Goal: Task Accomplishment & Management: Manage account settings

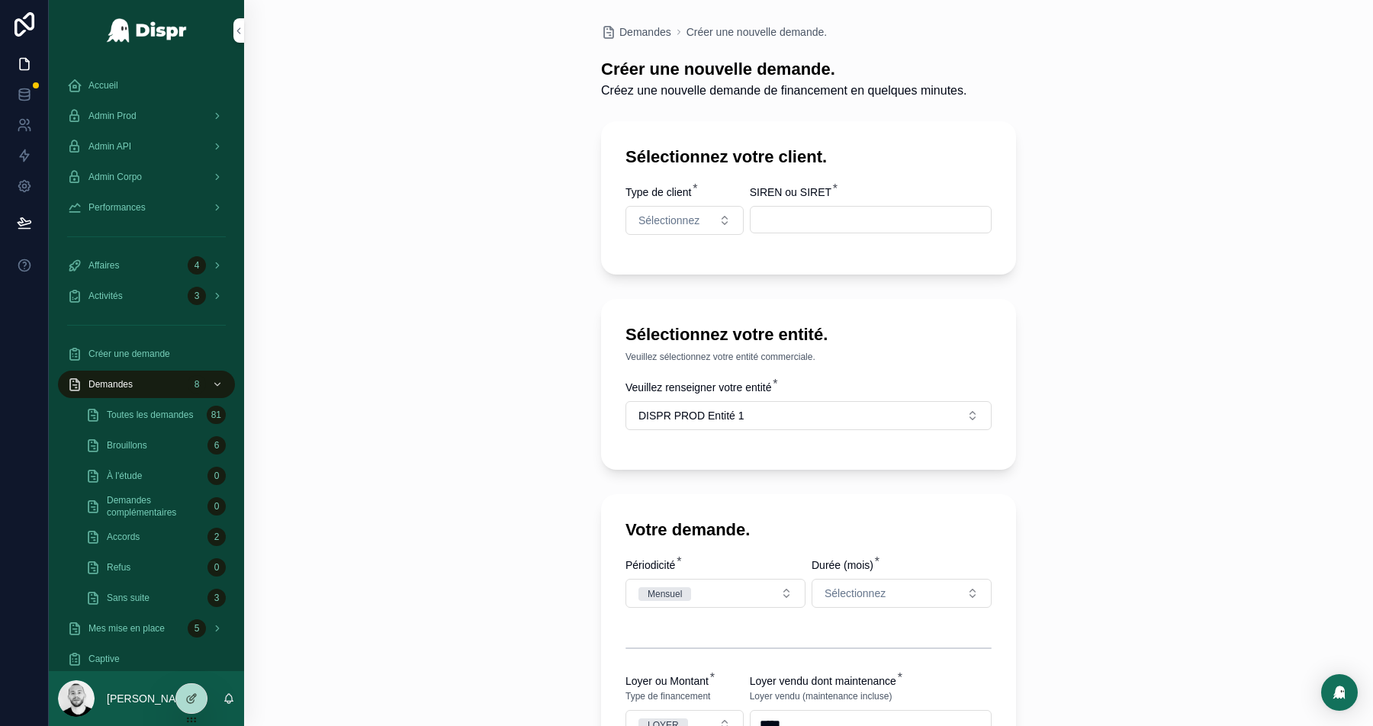
click at [156, 120] on div "Admin Prod" at bounding box center [146, 116] width 159 height 24
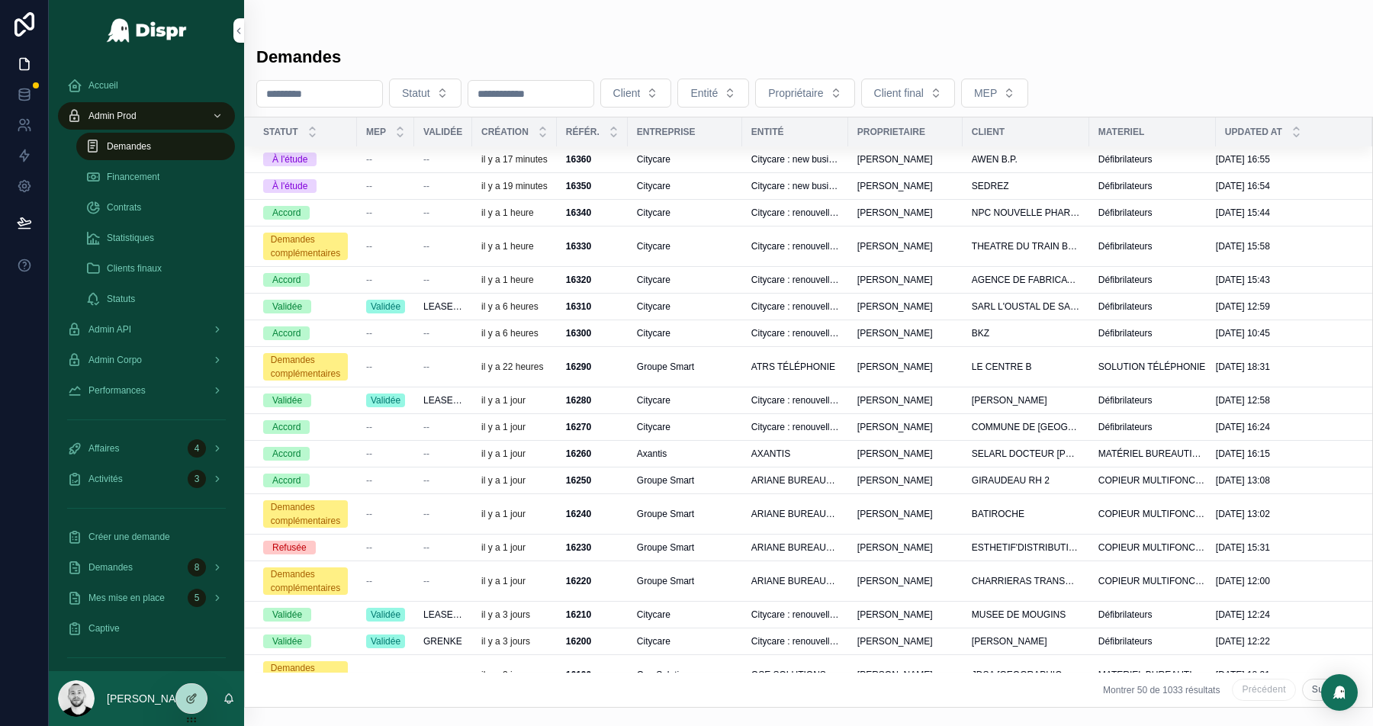
click at [373, 166] on div "--" at bounding box center [385, 159] width 39 height 12
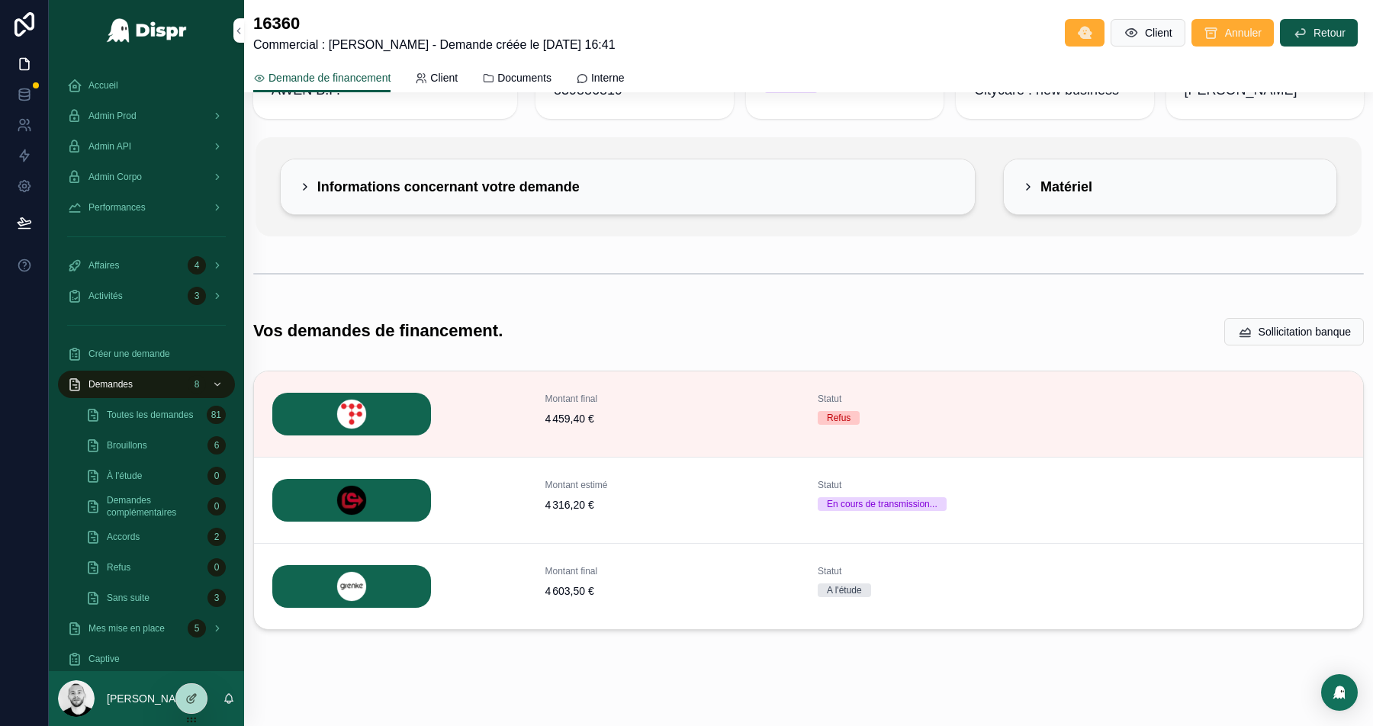
scroll to position [85, 0]
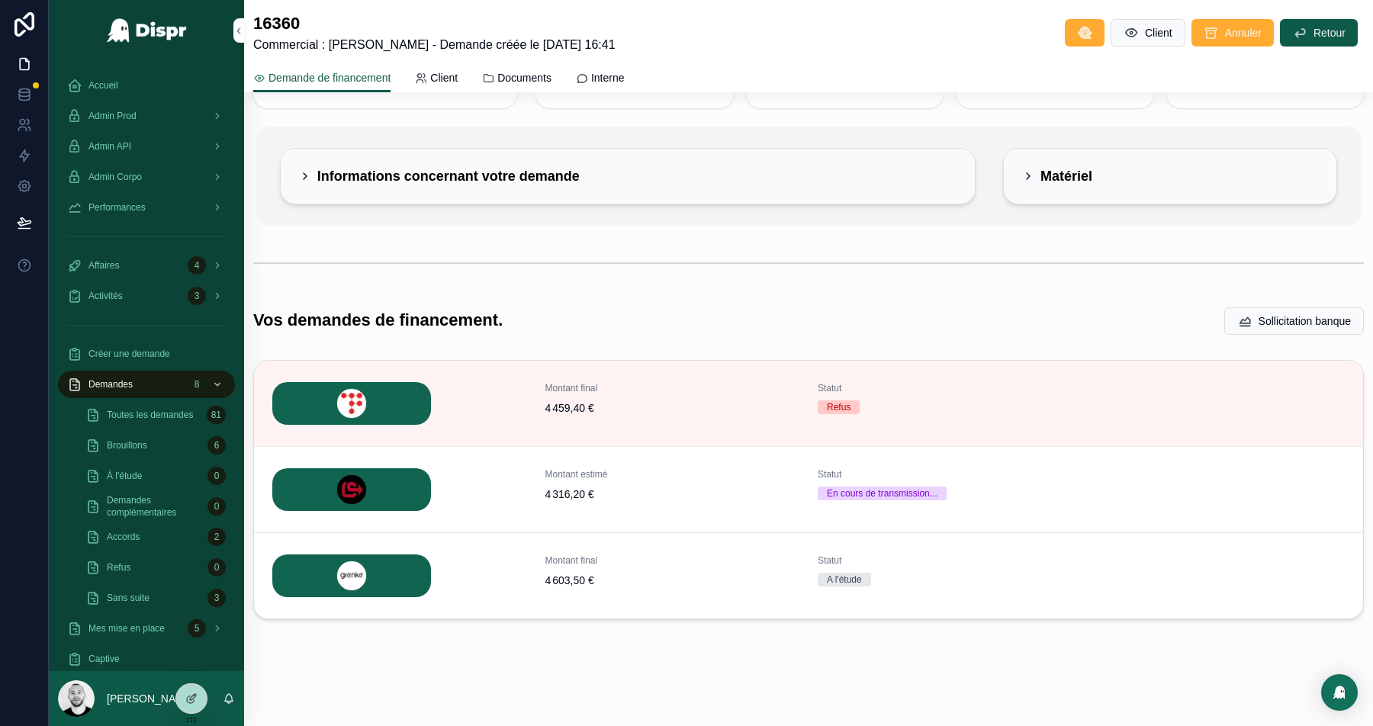
click at [0, 0] on button "Détails" at bounding box center [0, 0] width 0 height 0
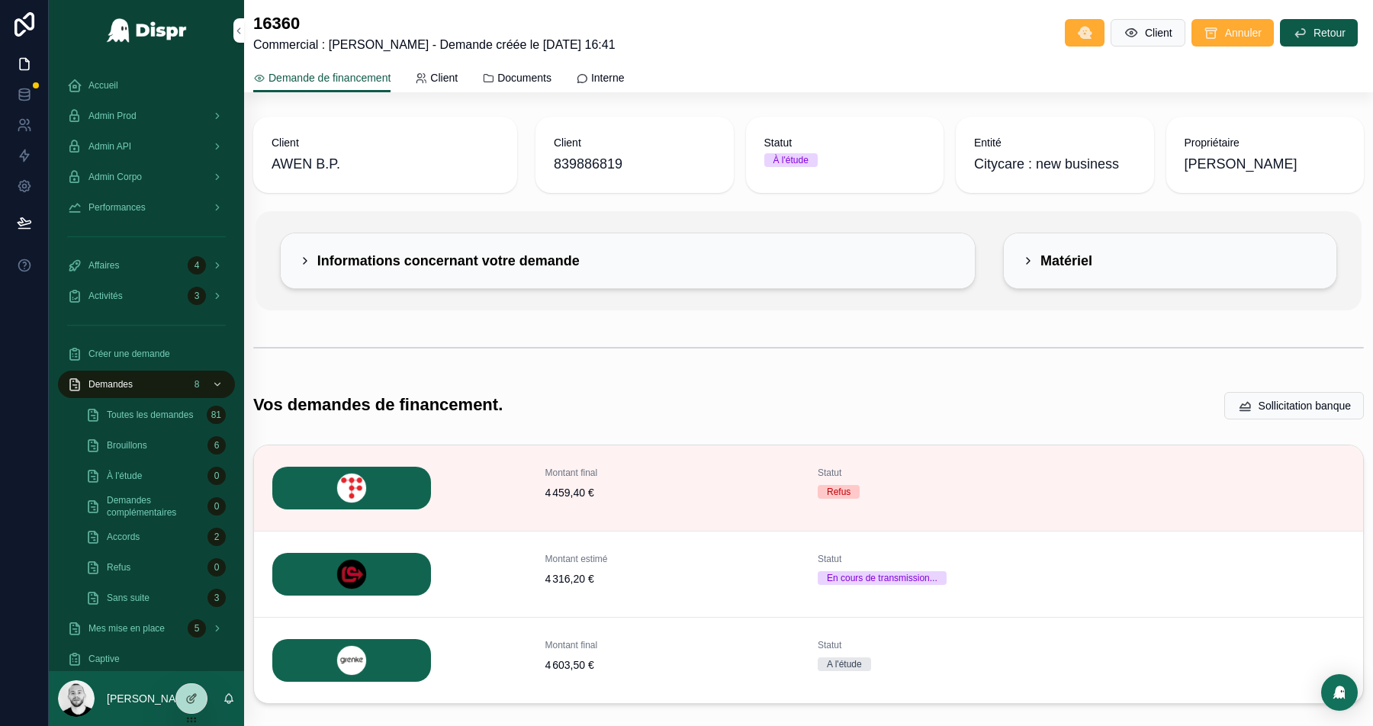
scroll to position [85, 0]
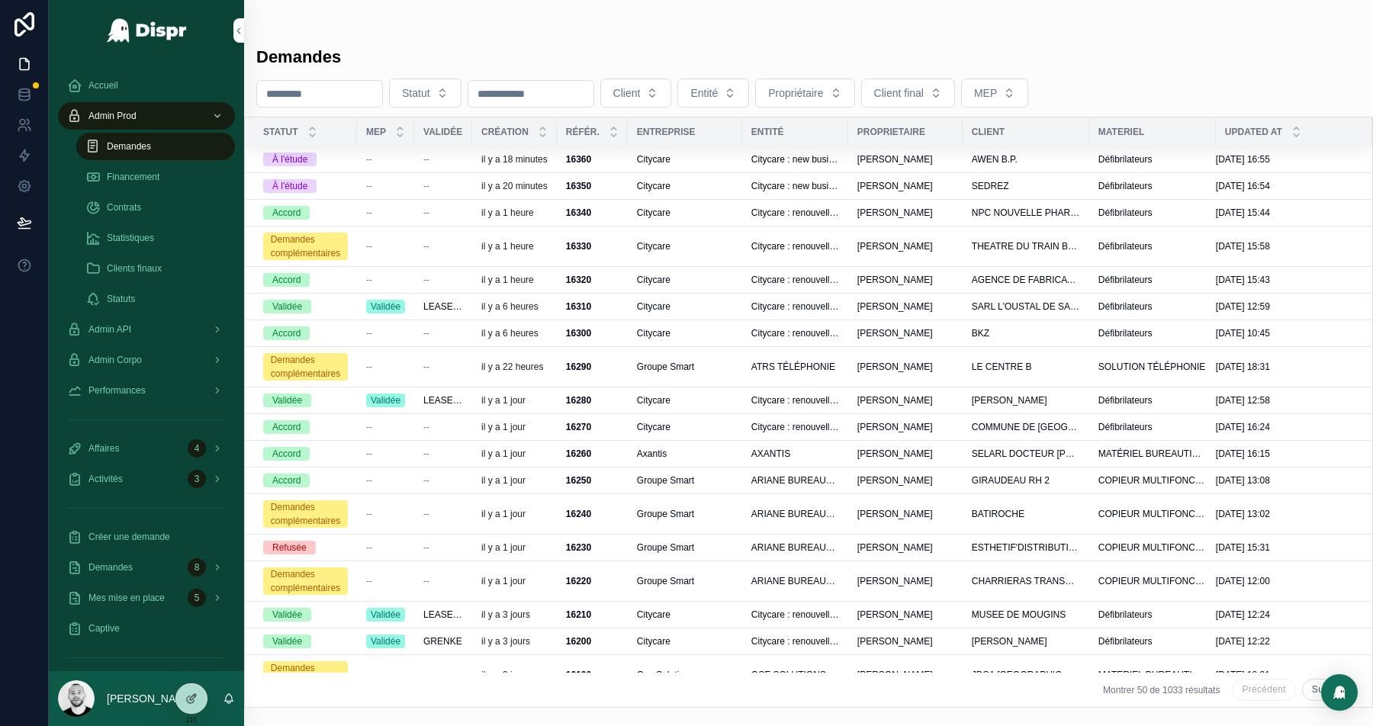
click at [437, 182] on td "--" at bounding box center [443, 185] width 58 height 27
click at [433, 192] on div "--" at bounding box center [443, 186] width 40 height 12
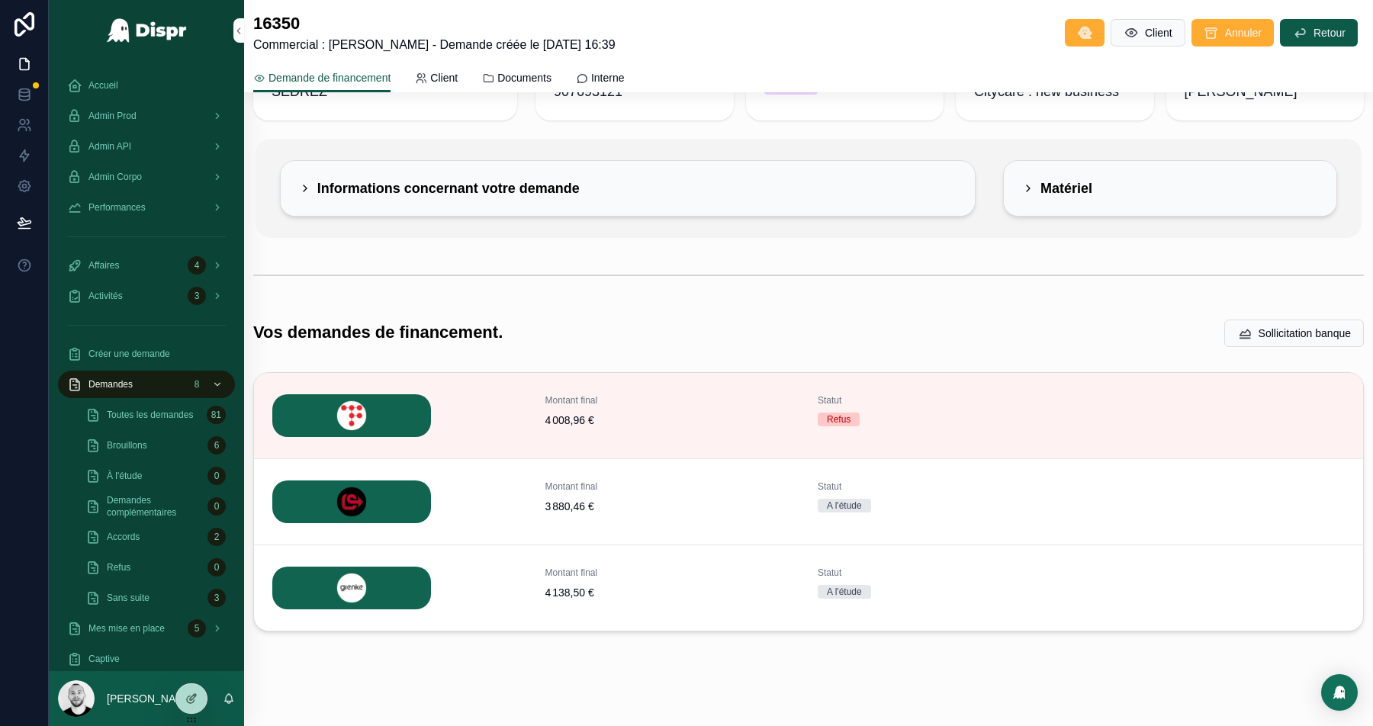
scroll to position [85, 0]
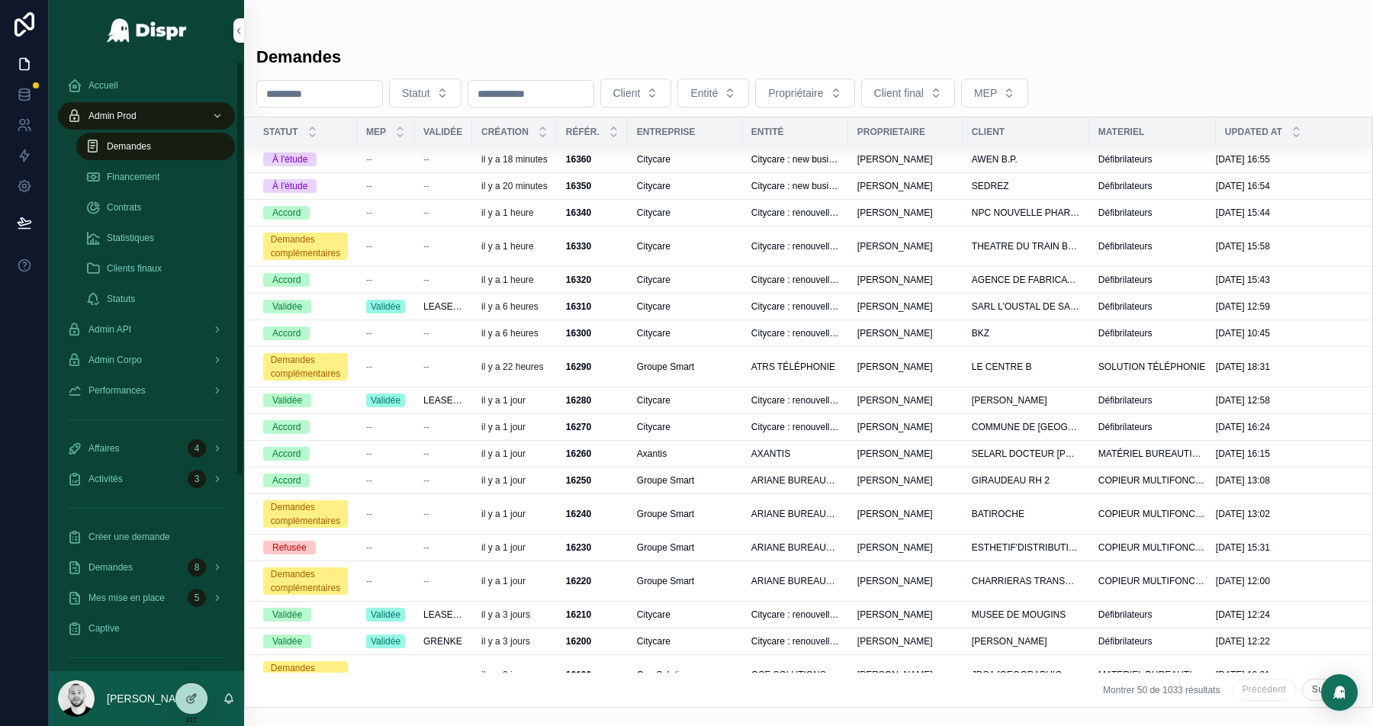
click at [142, 323] on div "Admin API" at bounding box center [146, 329] width 159 height 24
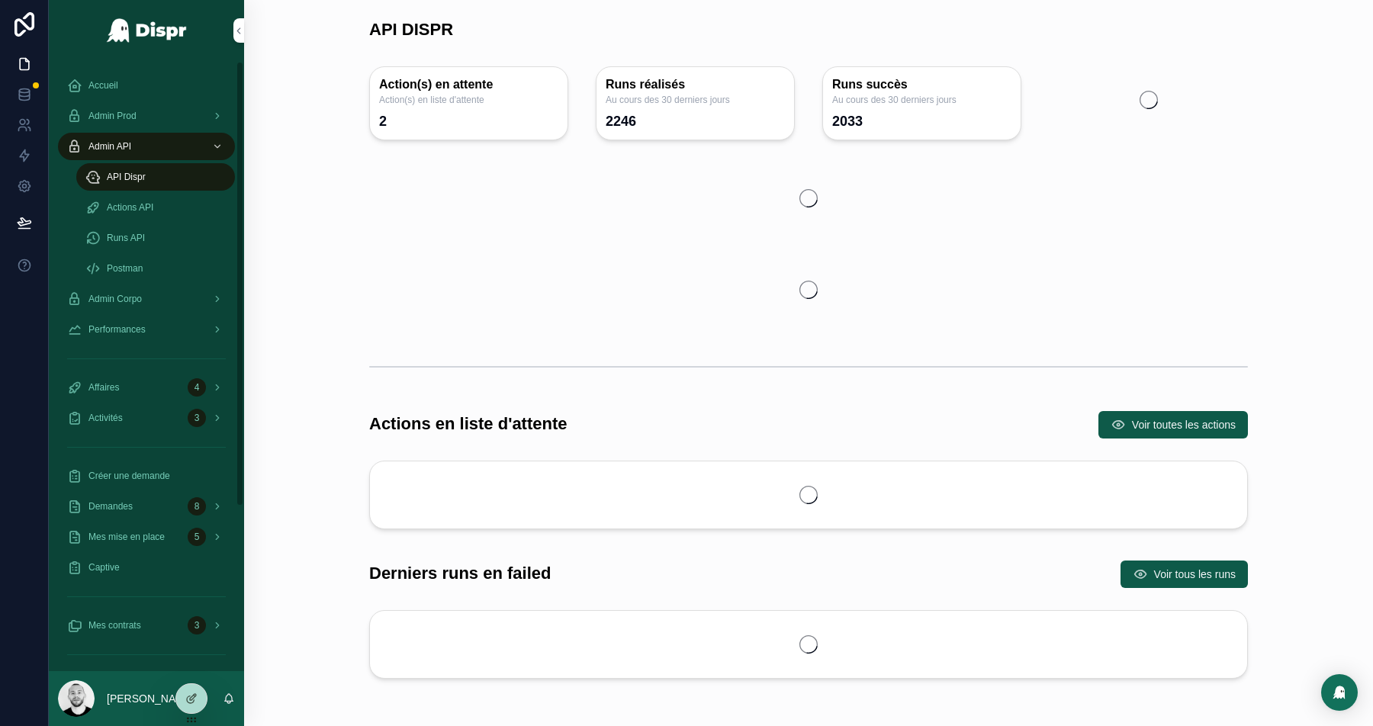
click at [146, 199] on div "Actions API" at bounding box center [155, 207] width 140 height 24
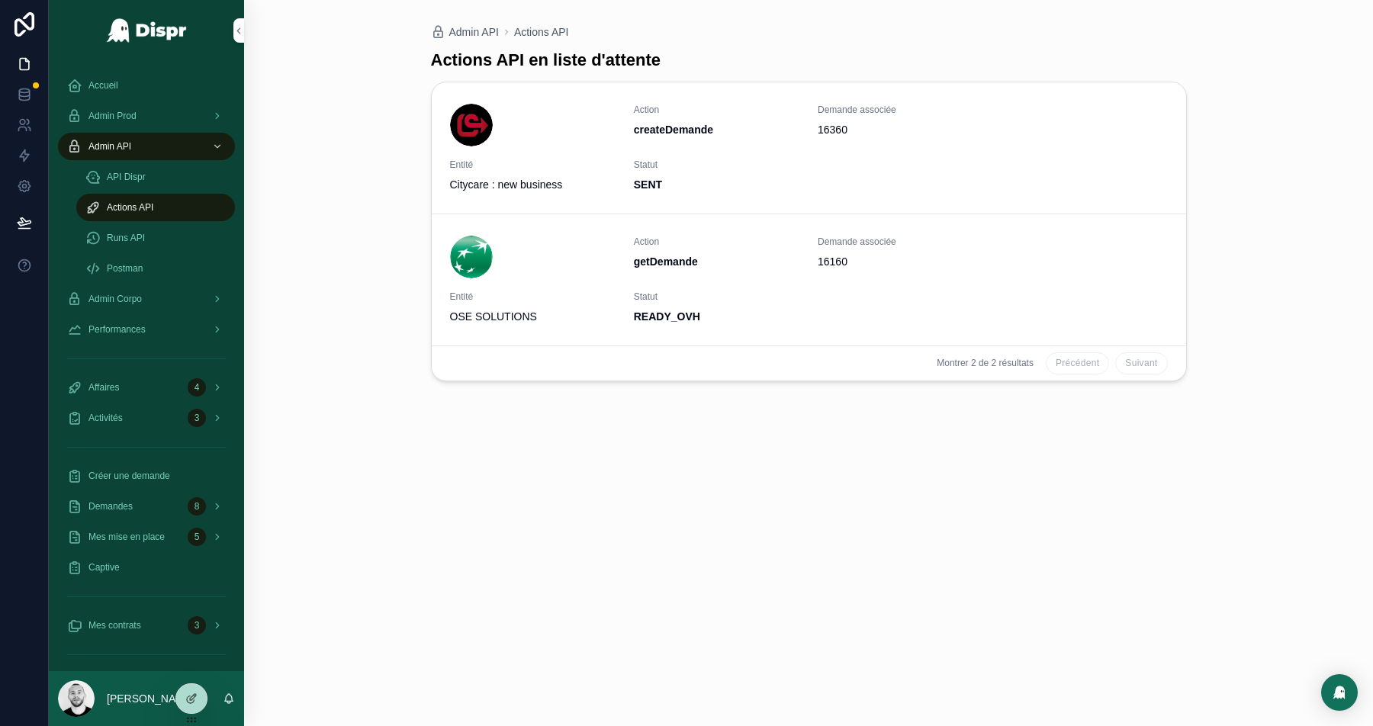
click at [137, 114] on span "Admin Prod" at bounding box center [112, 116] width 48 height 12
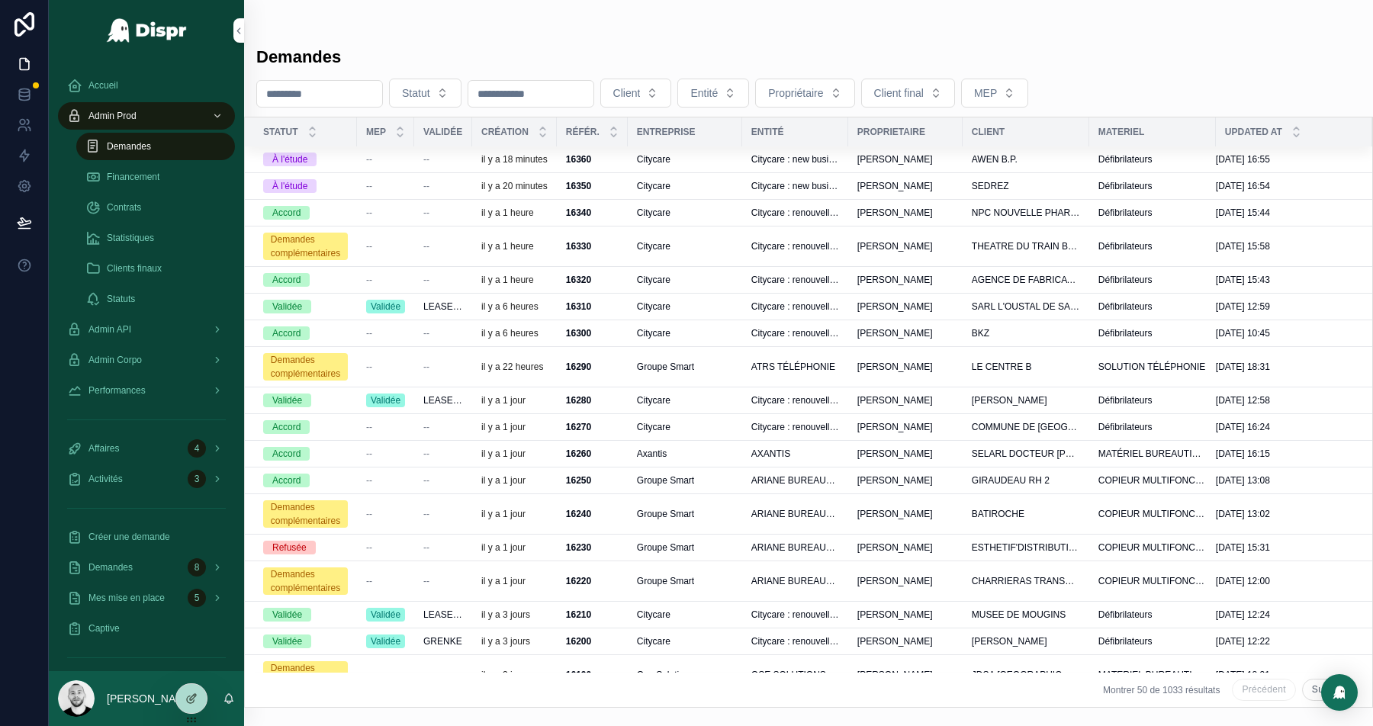
click at [388, 161] on div "--" at bounding box center [385, 159] width 39 height 12
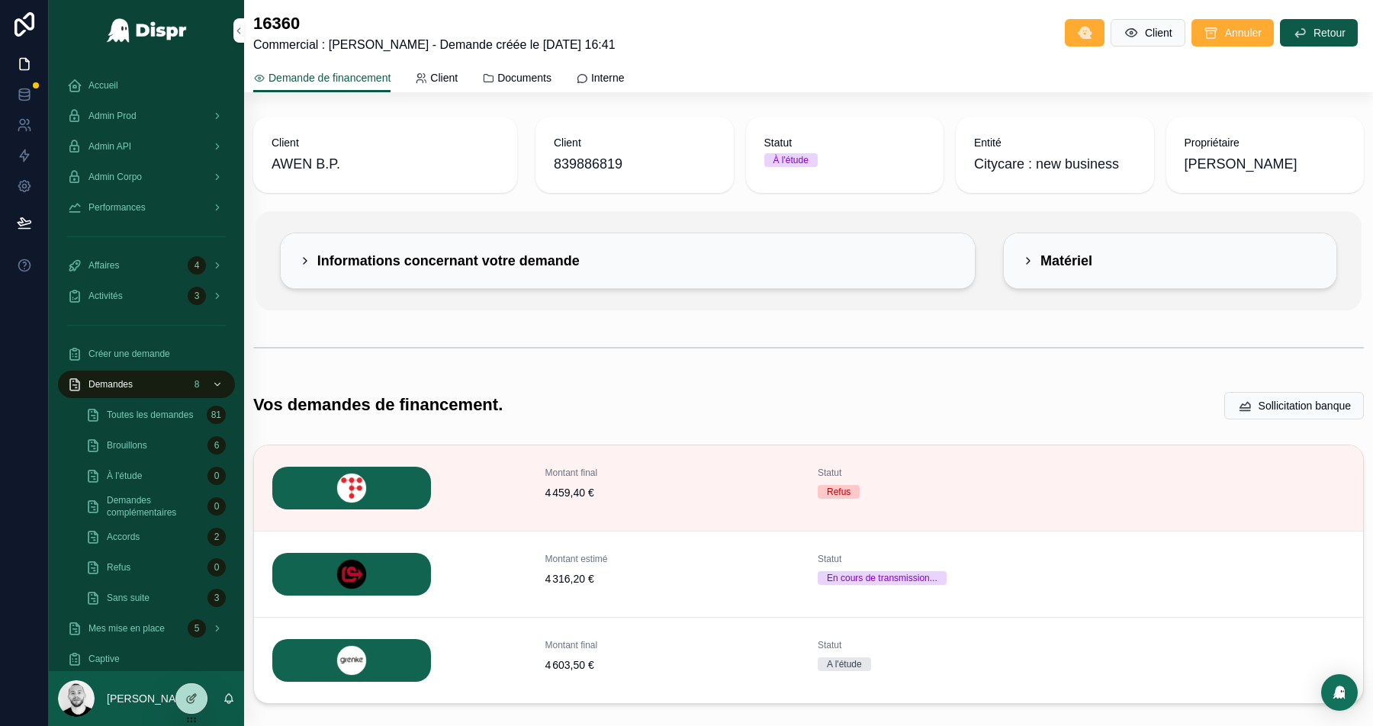
scroll to position [85, 0]
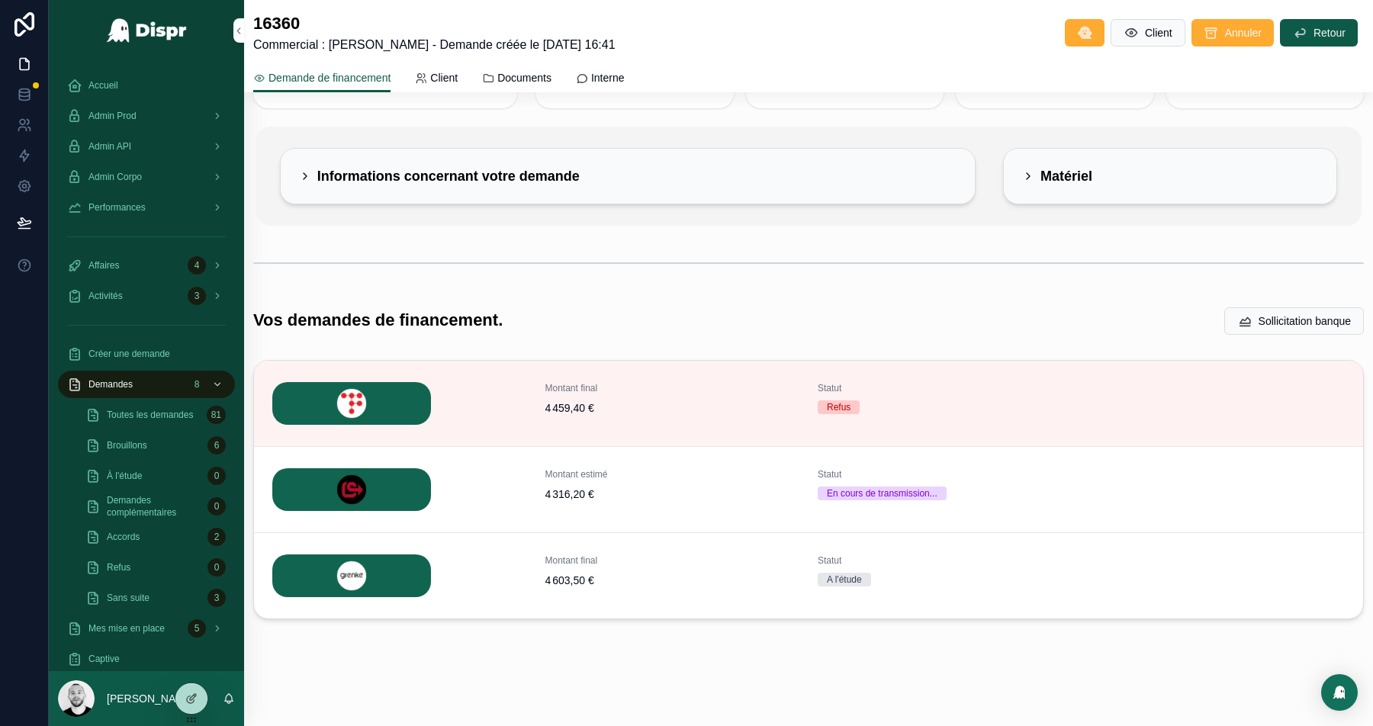
click at [0, 0] on span "Détails" at bounding box center [0, 0] width 0 height 0
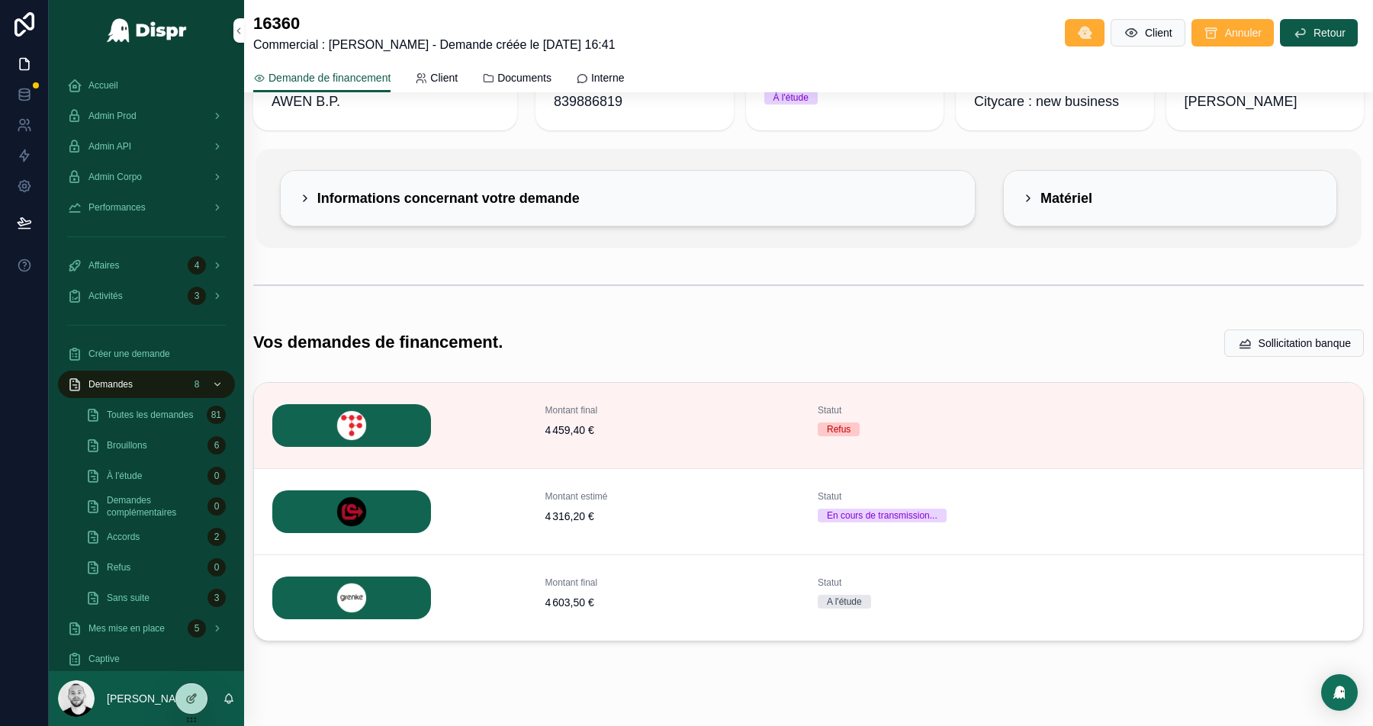
scroll to position [85, 0]
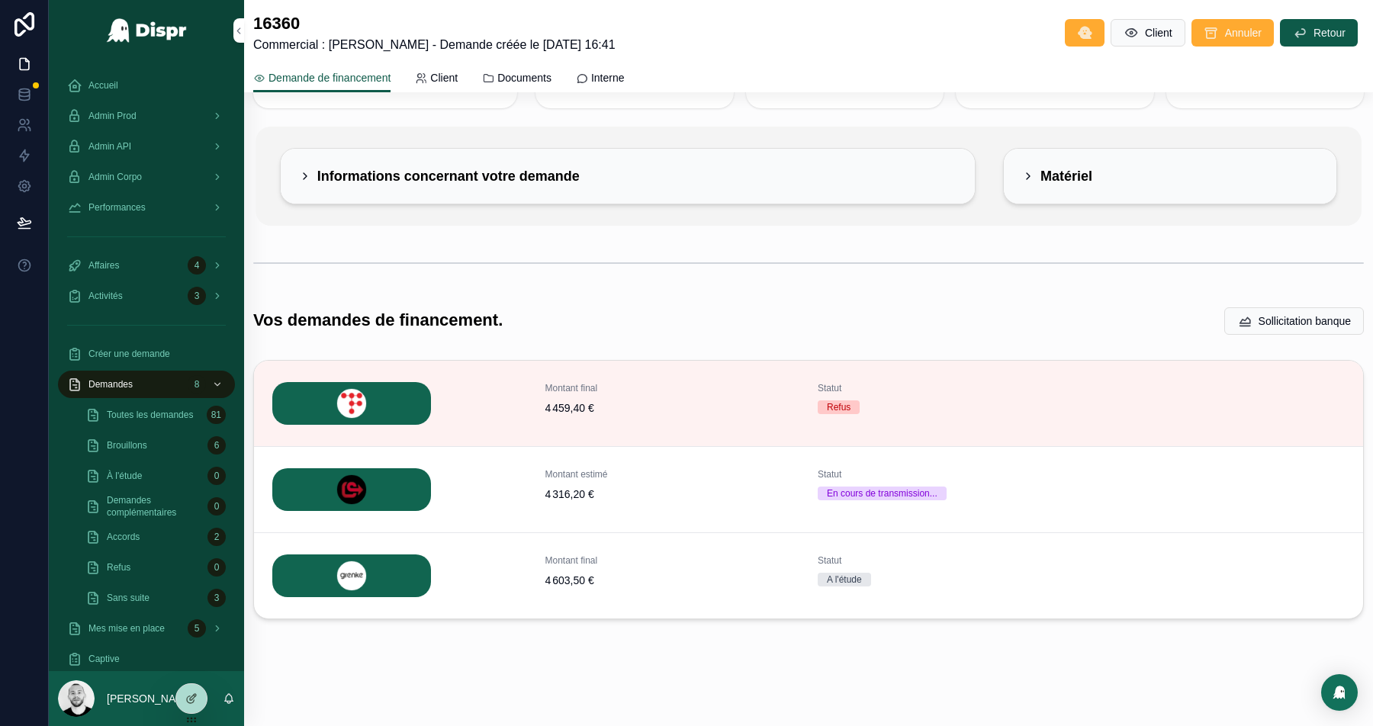
click at [0, 0] on button "Détails" at bounding box center [0, 0] width 0 height 0
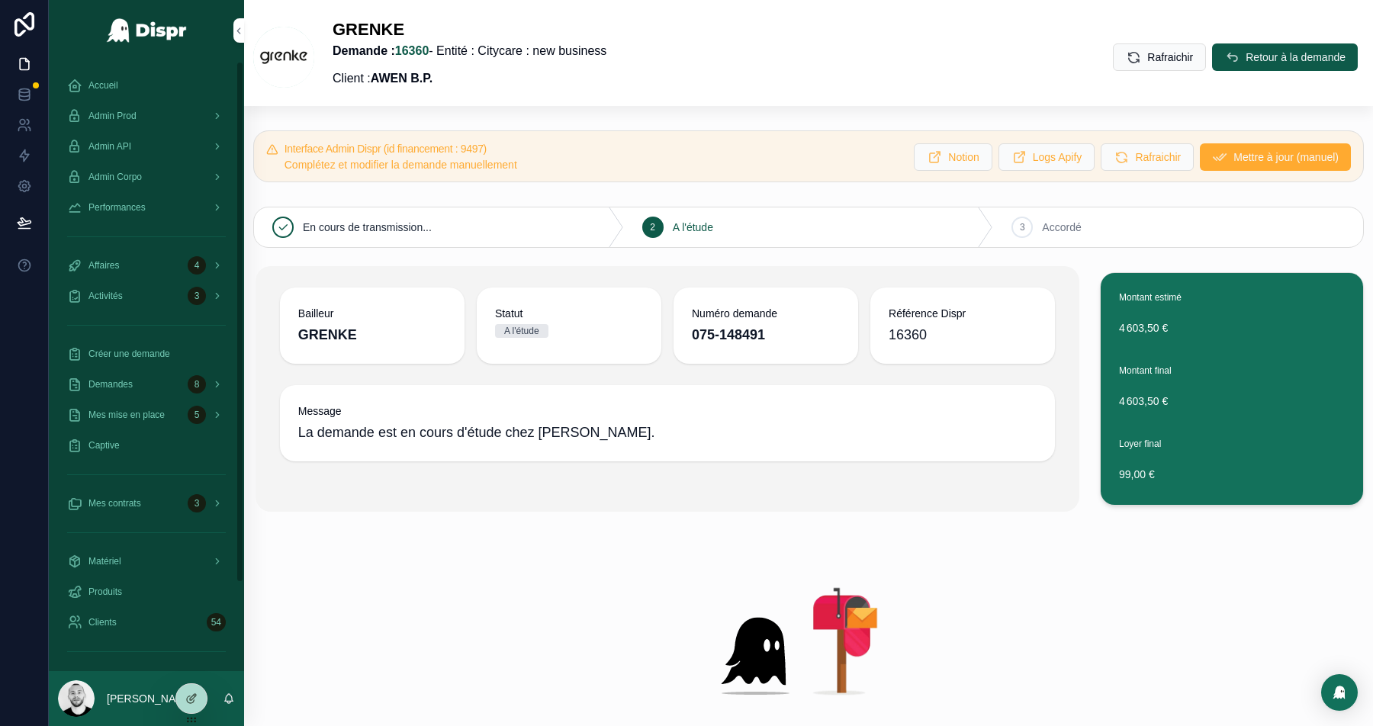
click at [123, 79] on div "Accueil" at bounding box center [146, 85] width 159 height 24
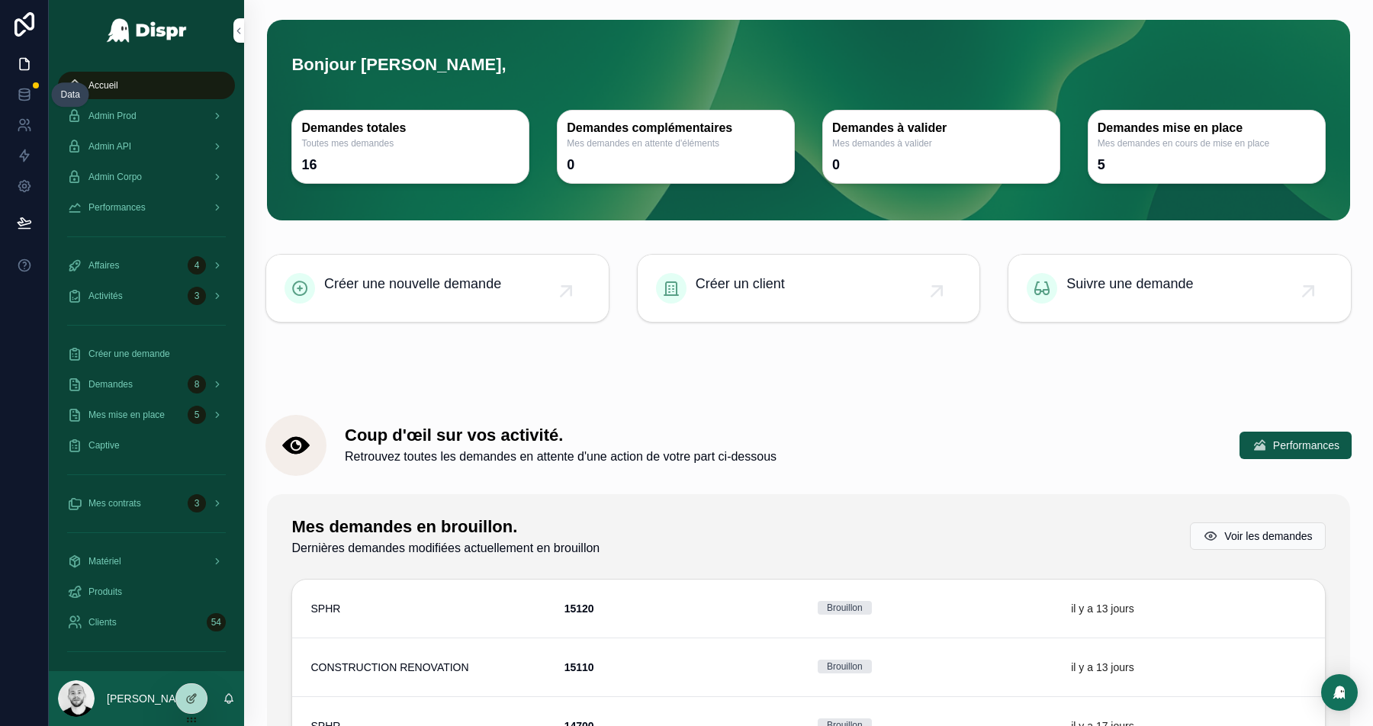
click at [18, 82] on link at bounding box center [24, 94] width 48 height 31
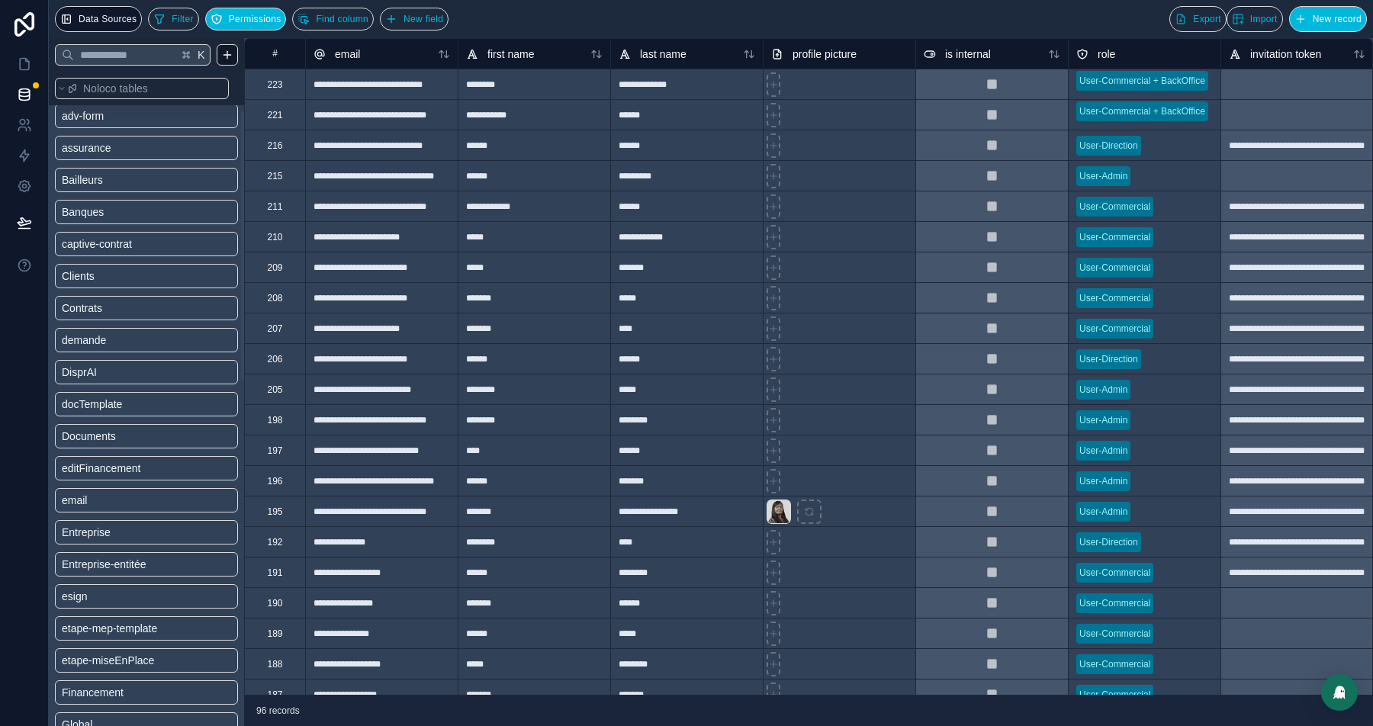
scroll to position [134, 0]
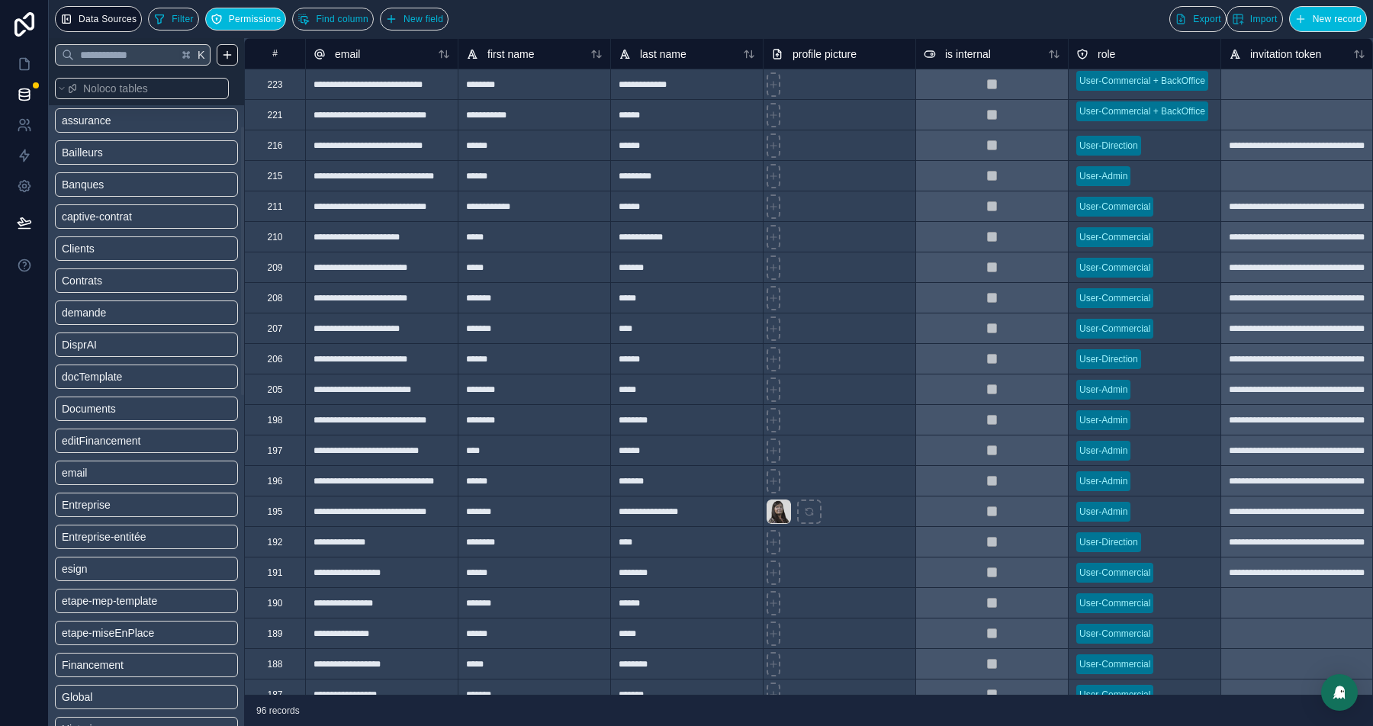
click at [139, 541] on span "Entreprise-entitée" at bounding box center [104, 536] width 85 height 15
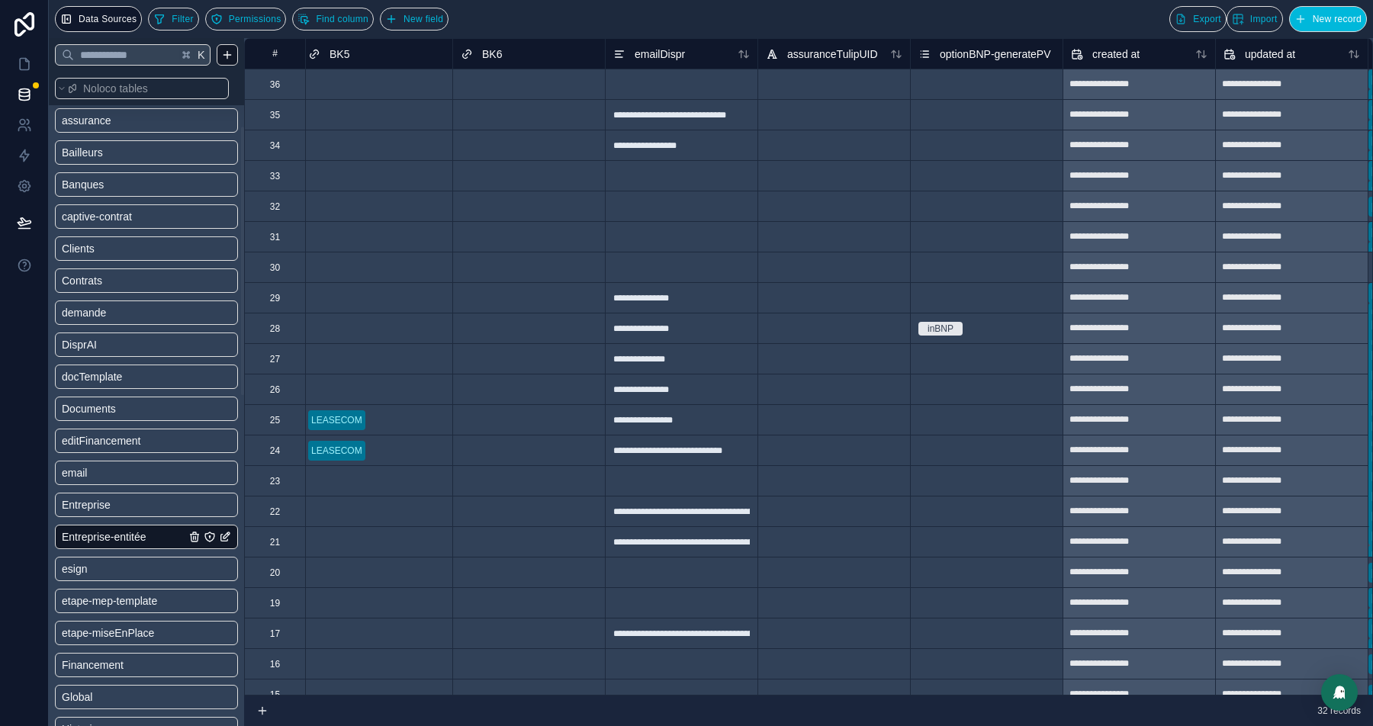
scroll to position [0, 6577]
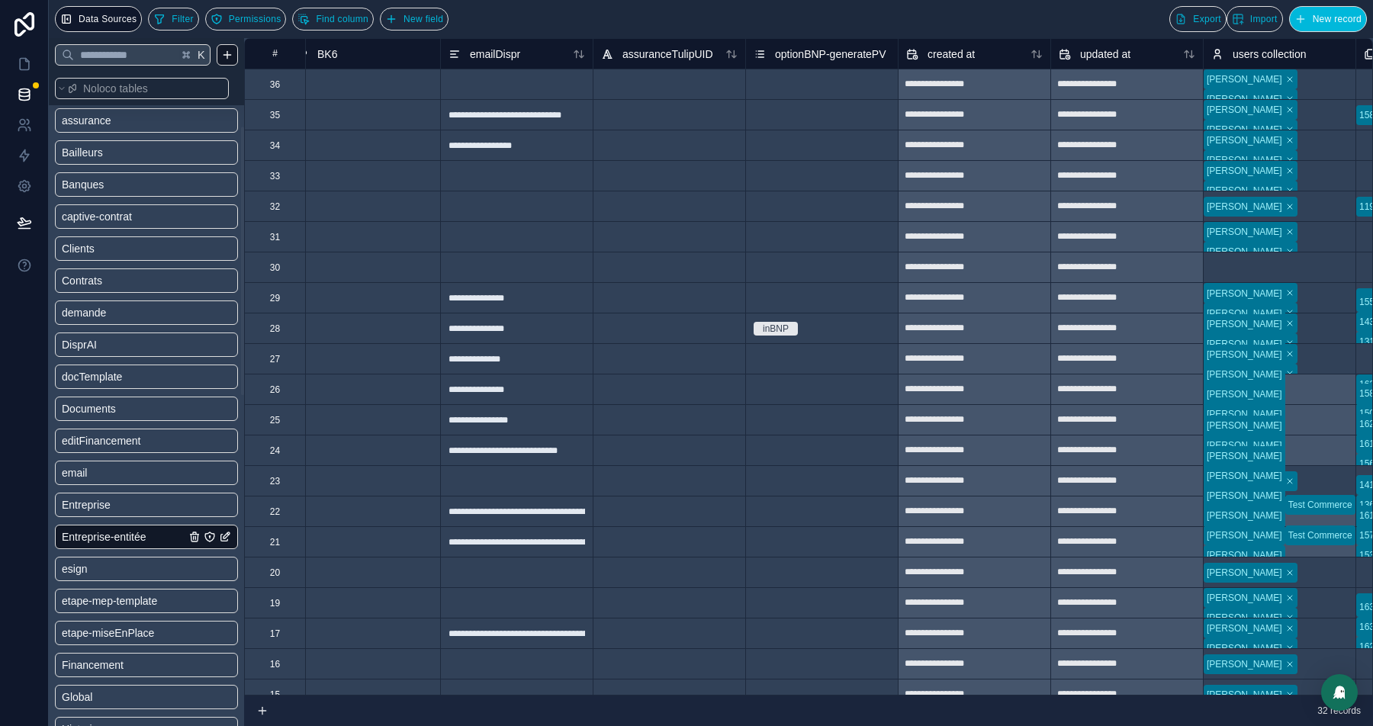
click at [460, 114] on div "**********" at bounding box center [516, 114] width 153 height 31
click at [487, 84] on div at bounding box center [516, 84] width 153 height 31
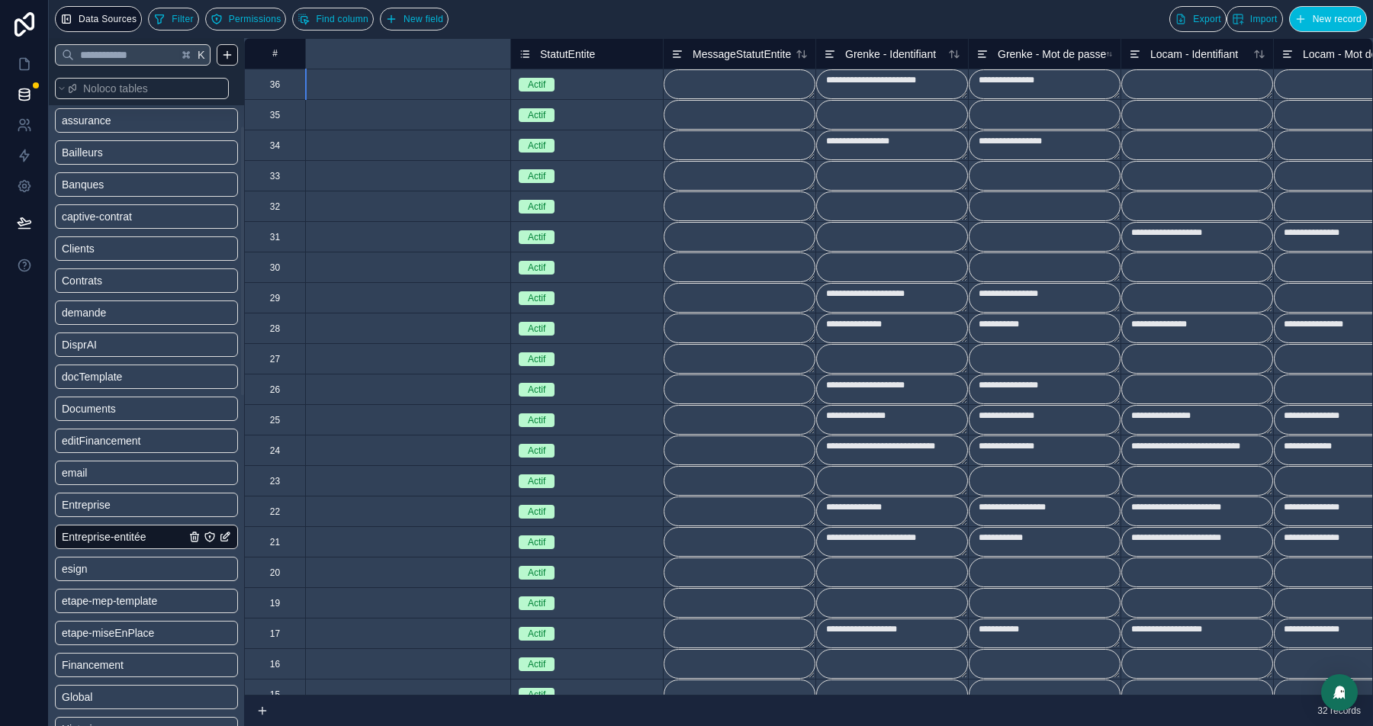
scroll to position [0, 0]
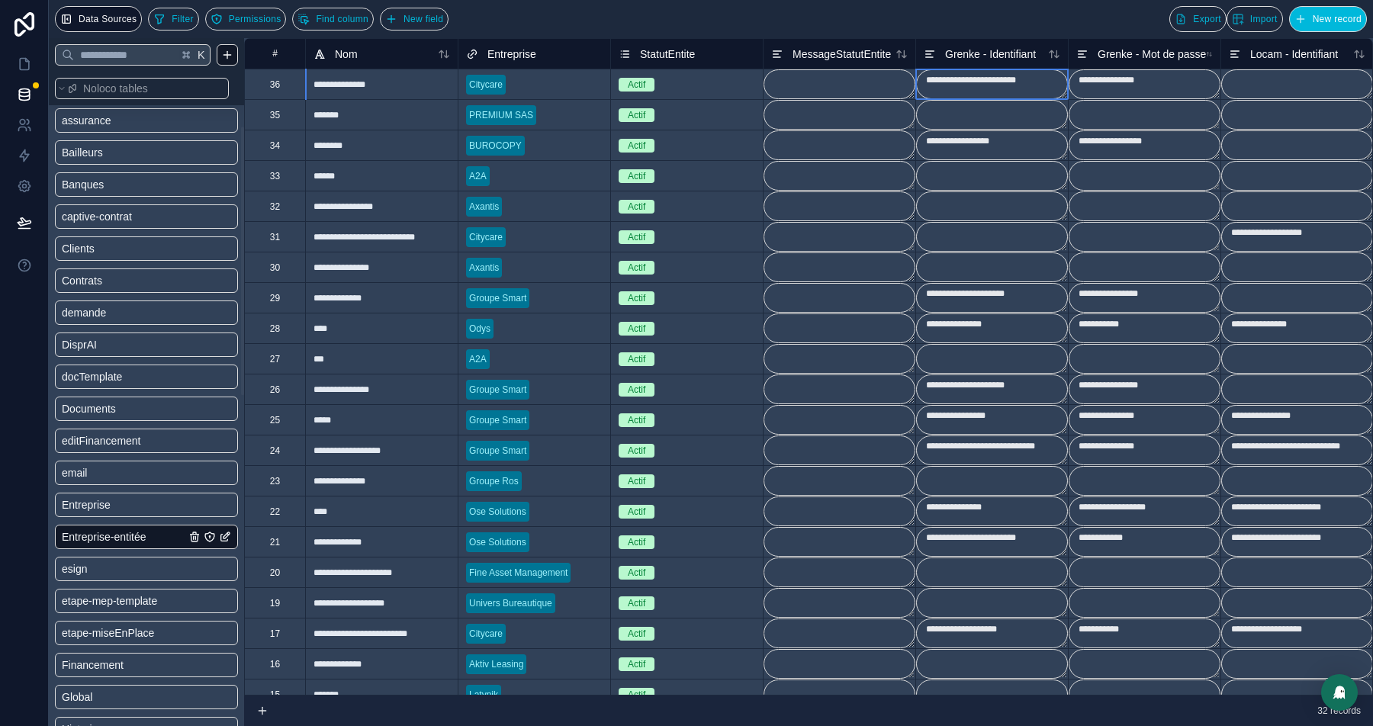
click at [959, 72] on textarea "**********" at bounding box center [992, 84] width 152 height 30
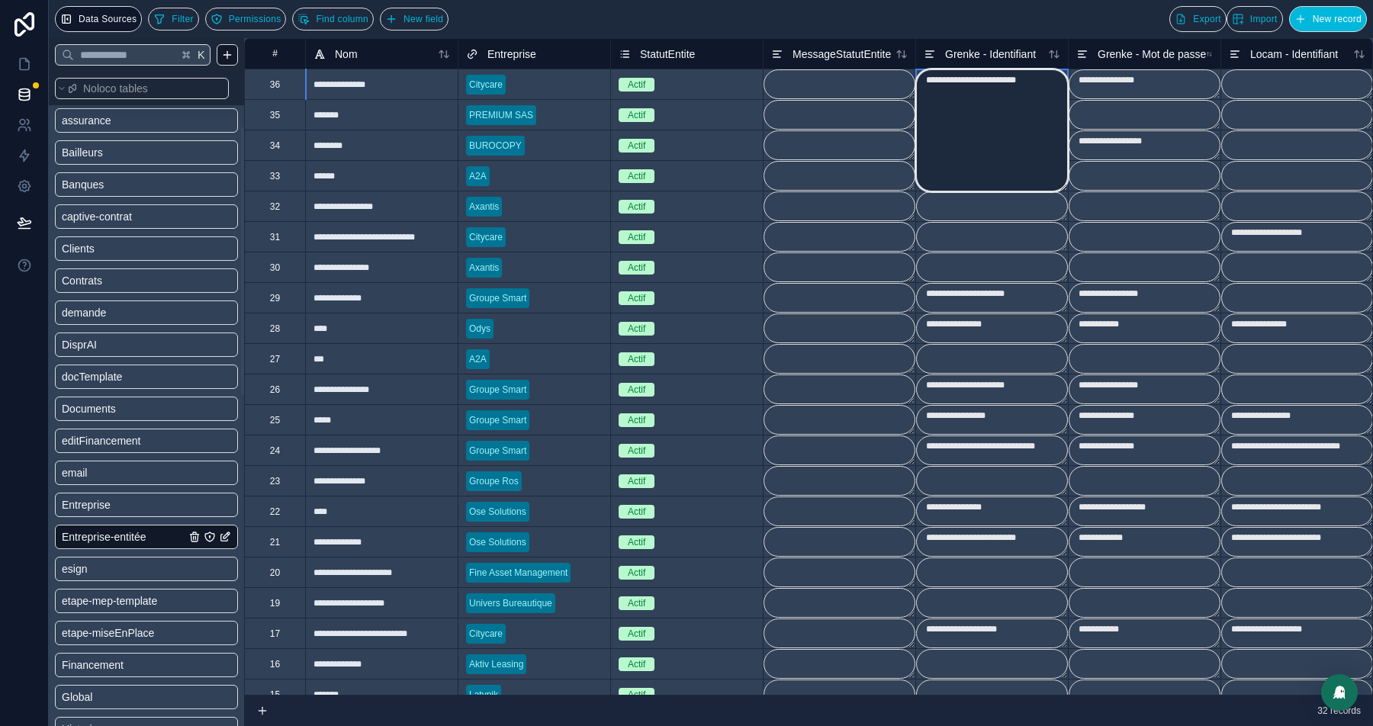
click at [959, 72] on textarea "**********" at bounding box center [992, 130] width 152 height 122
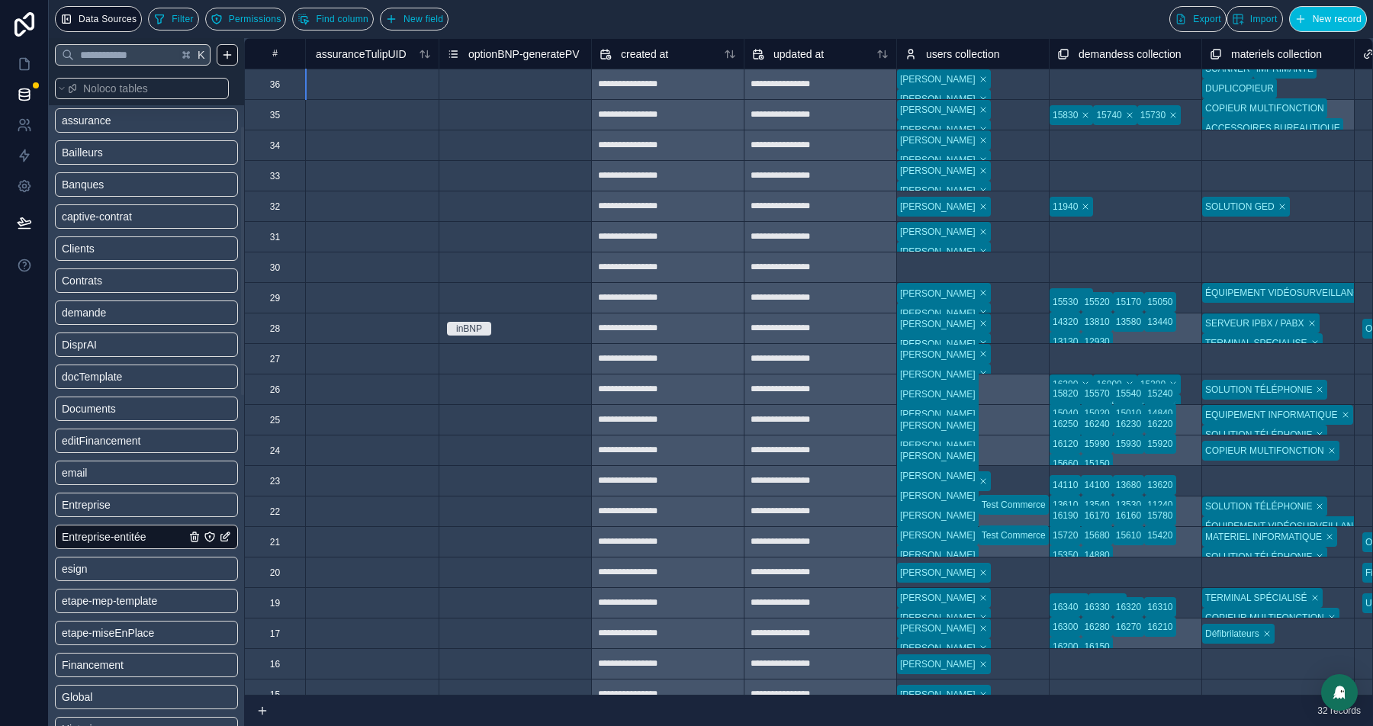
scroll to position [0, 6591]
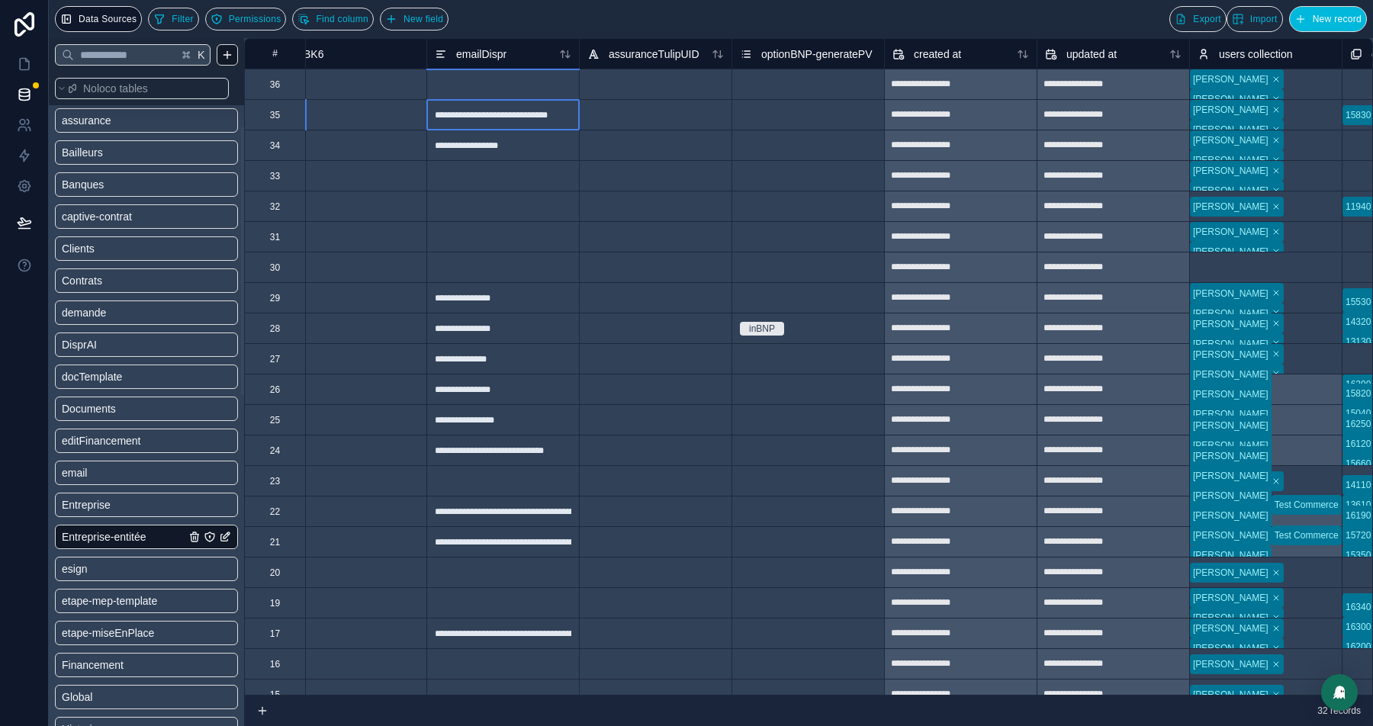
click at [471, 99] on div "**********" at bounding box center [502, 114] width 153 height 31
click at [490, 84] on div at bounding box center [502, 84] width 153 height 31
click at [17, 63] on icon at bounding box center [24, 63] width 15 height 15
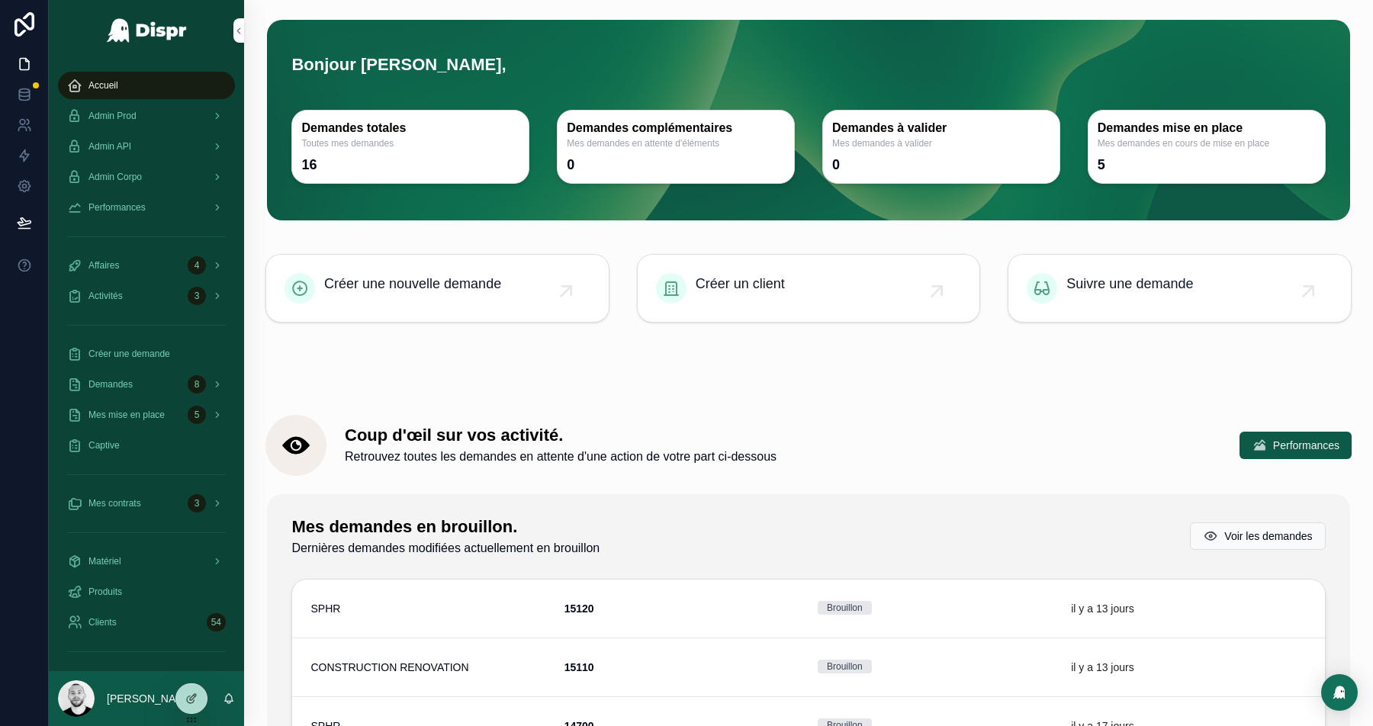
click at [195, 700] on icon at bounding box center [191, 699] width 12 height 12
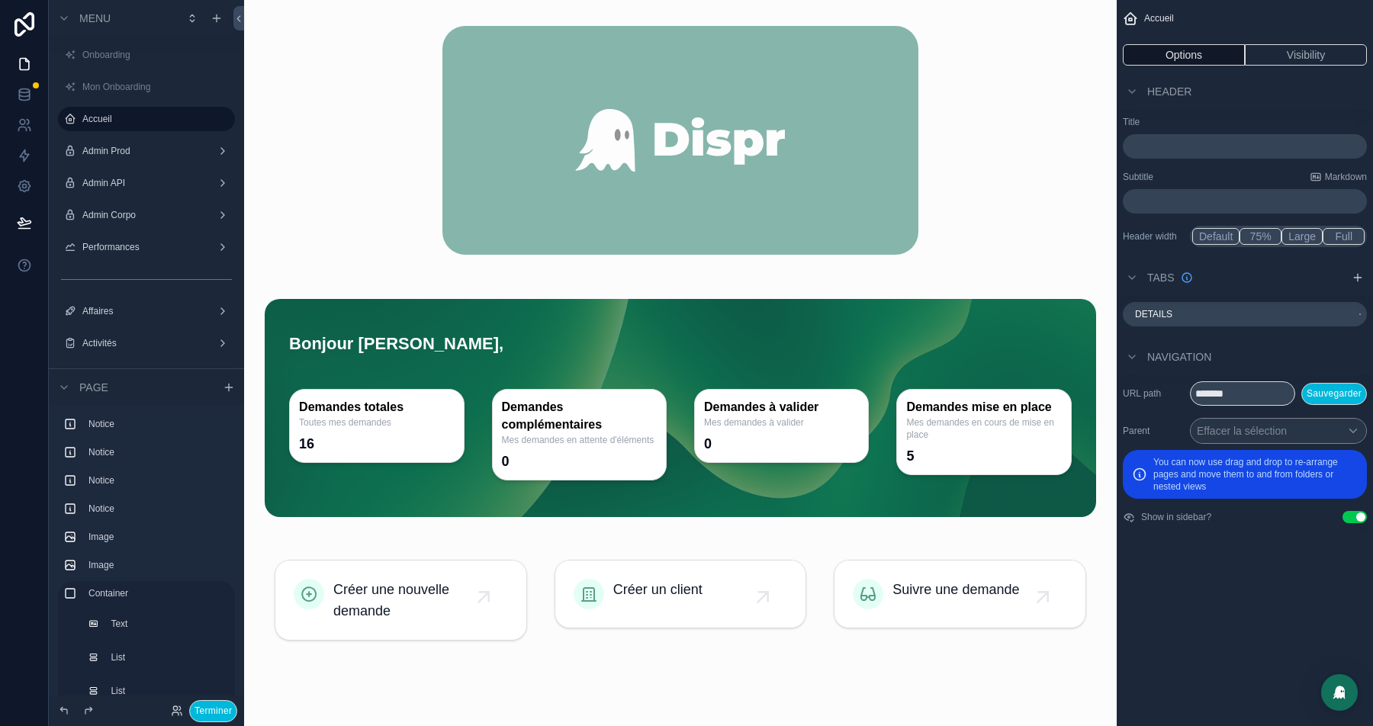
scroll to position [547, 0]
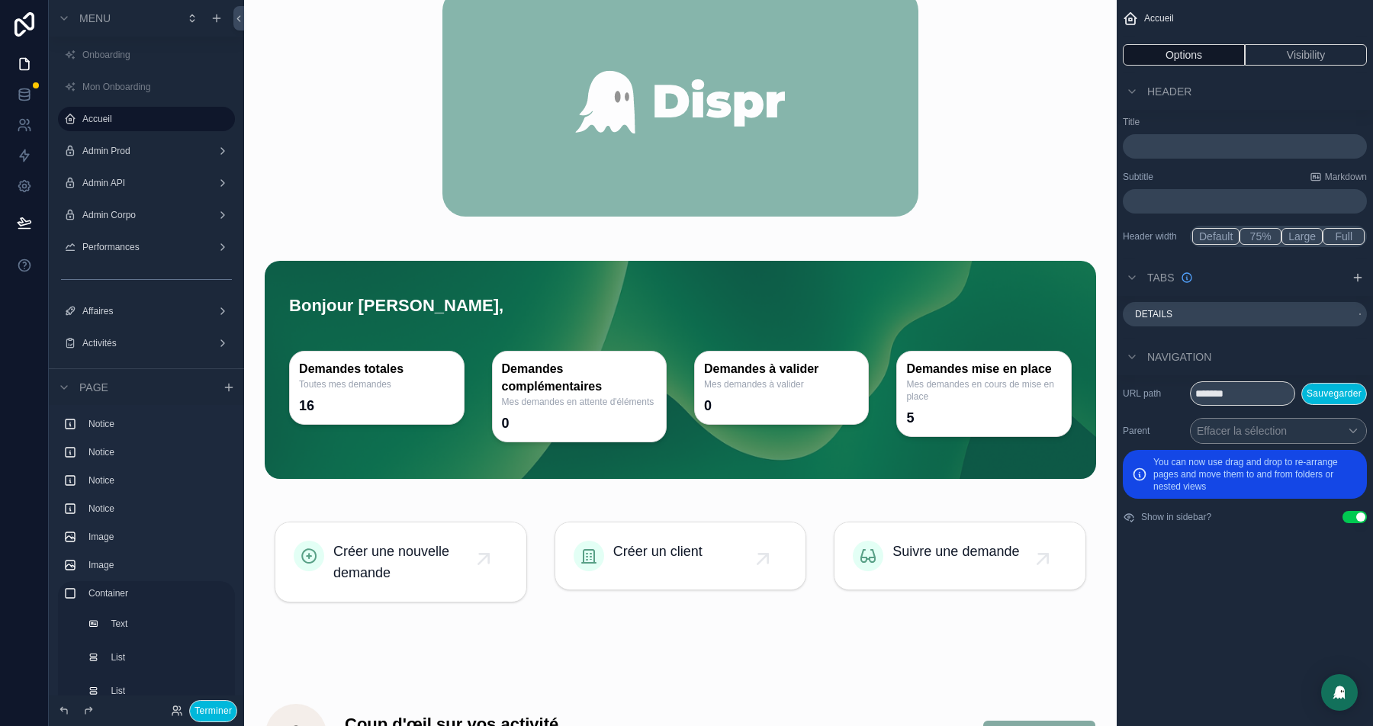
click at [323, 308] on div "scrollable content" at bounding box center [680, 370] width 831 height 218
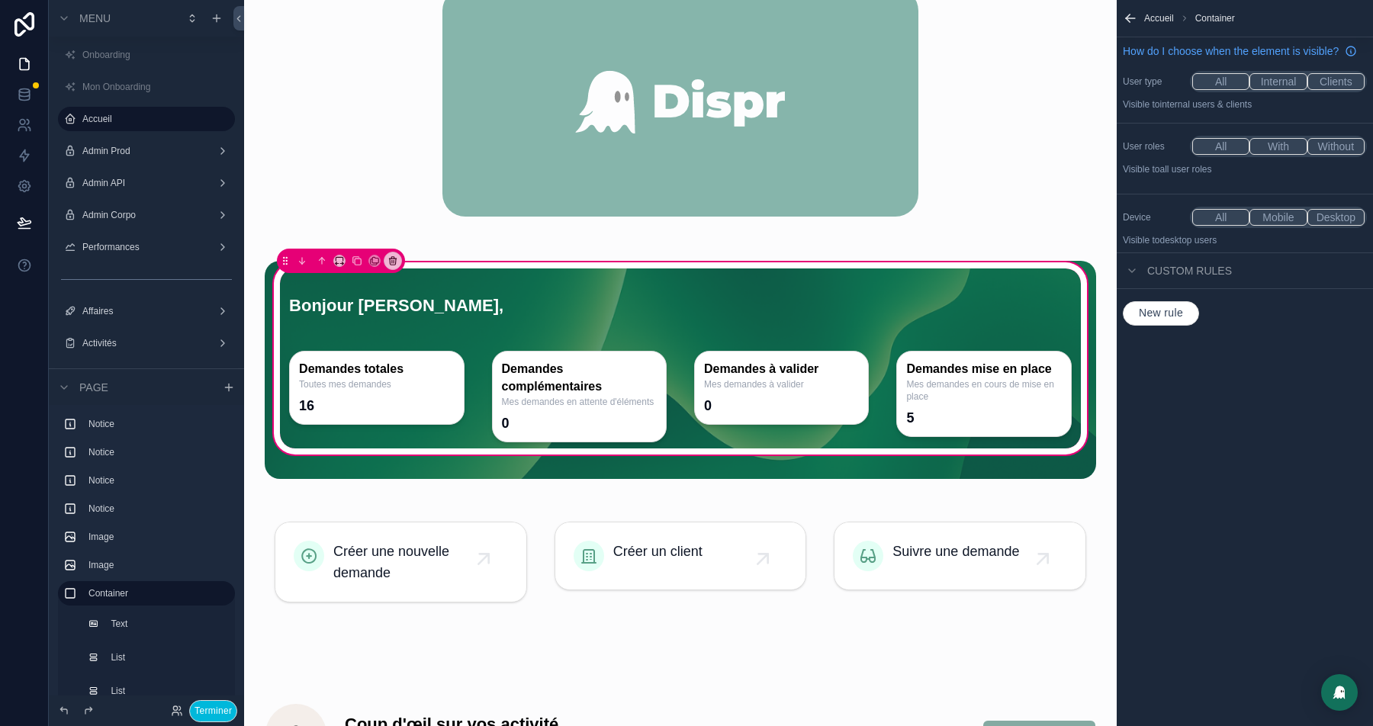
click at [378, 301] on div "scrollable content" at bounding box center [680, 301] width 801 height 67
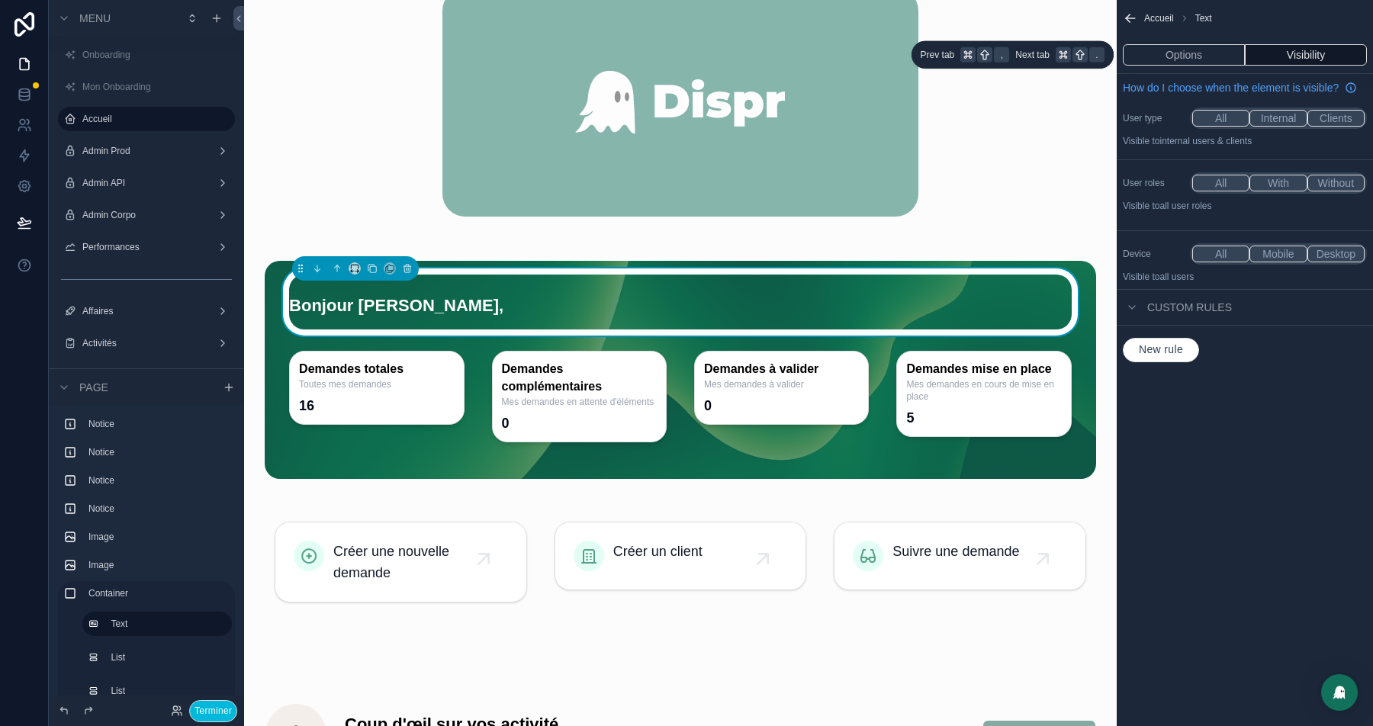
click at [1205, 59] on button "Options" at bounding box center [1184, 54] width 122 height 21
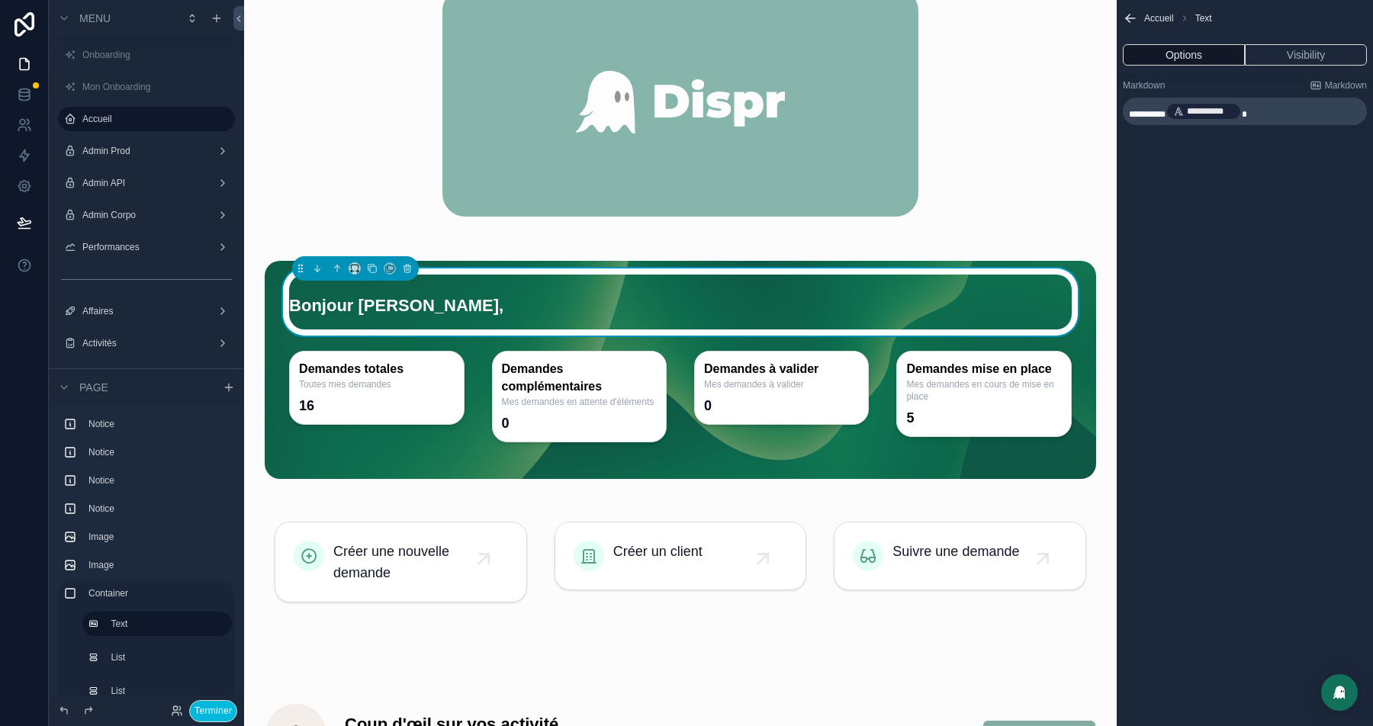
click at [1275, 106] on p "**********" at bounding box center [1246, 111] width 235 height 21
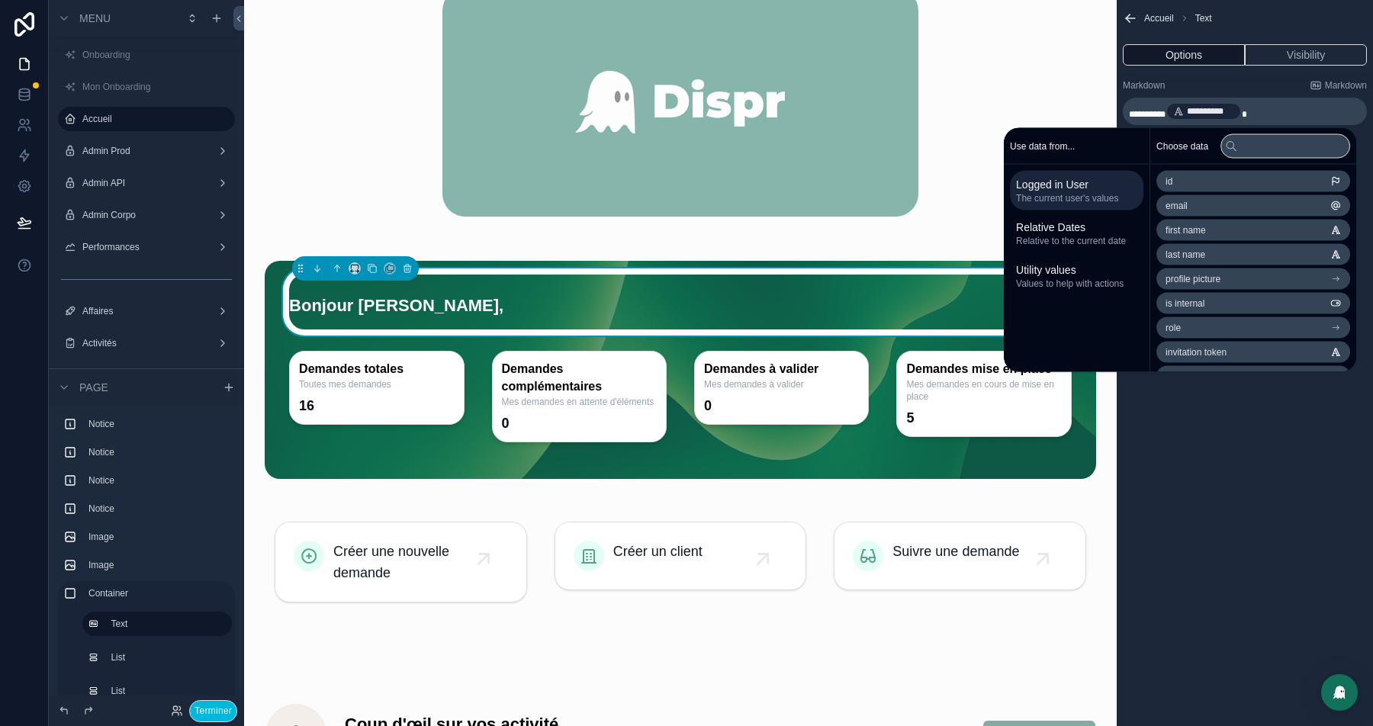
scroll to position [0, 0]
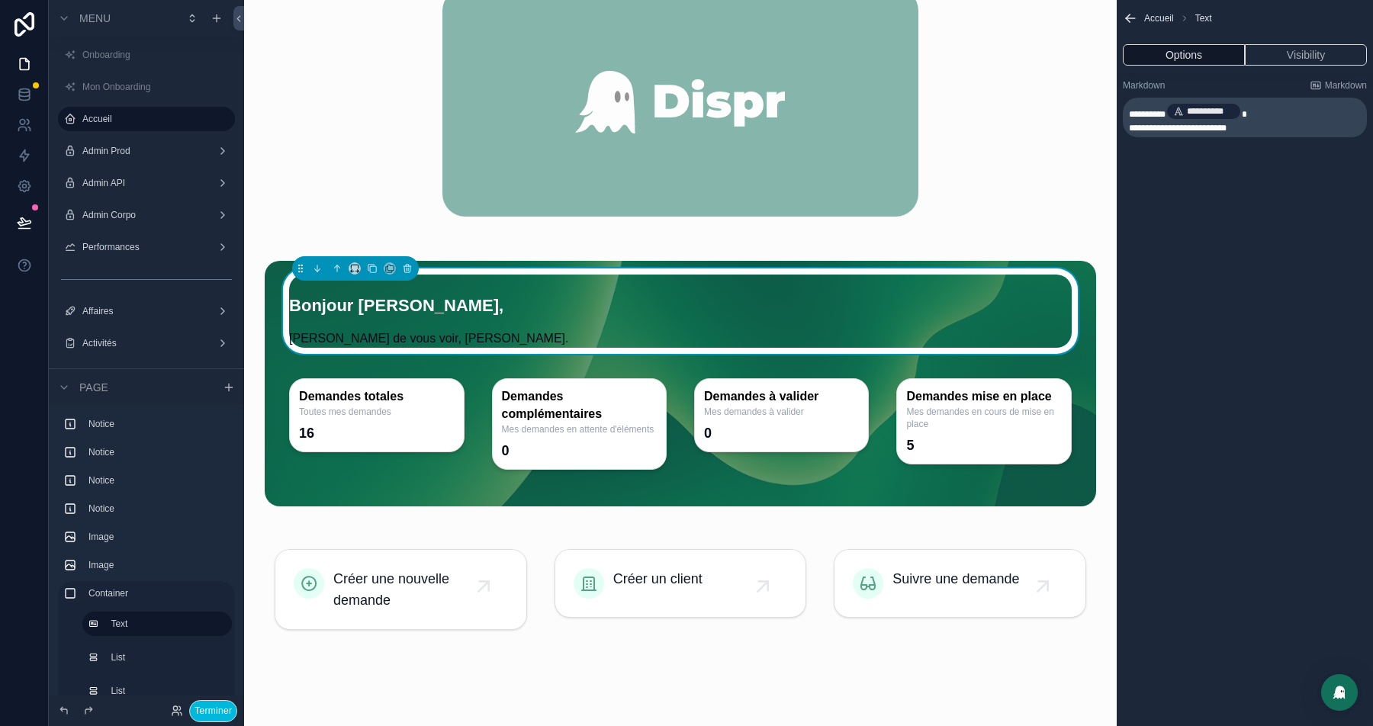
click at [1129, 130] on span "**********" at bounding box center [1178, 128] width 98 height 9
click at [209, 709] on button "Terminer" at bounding box center [213, 711] width 48 height 22
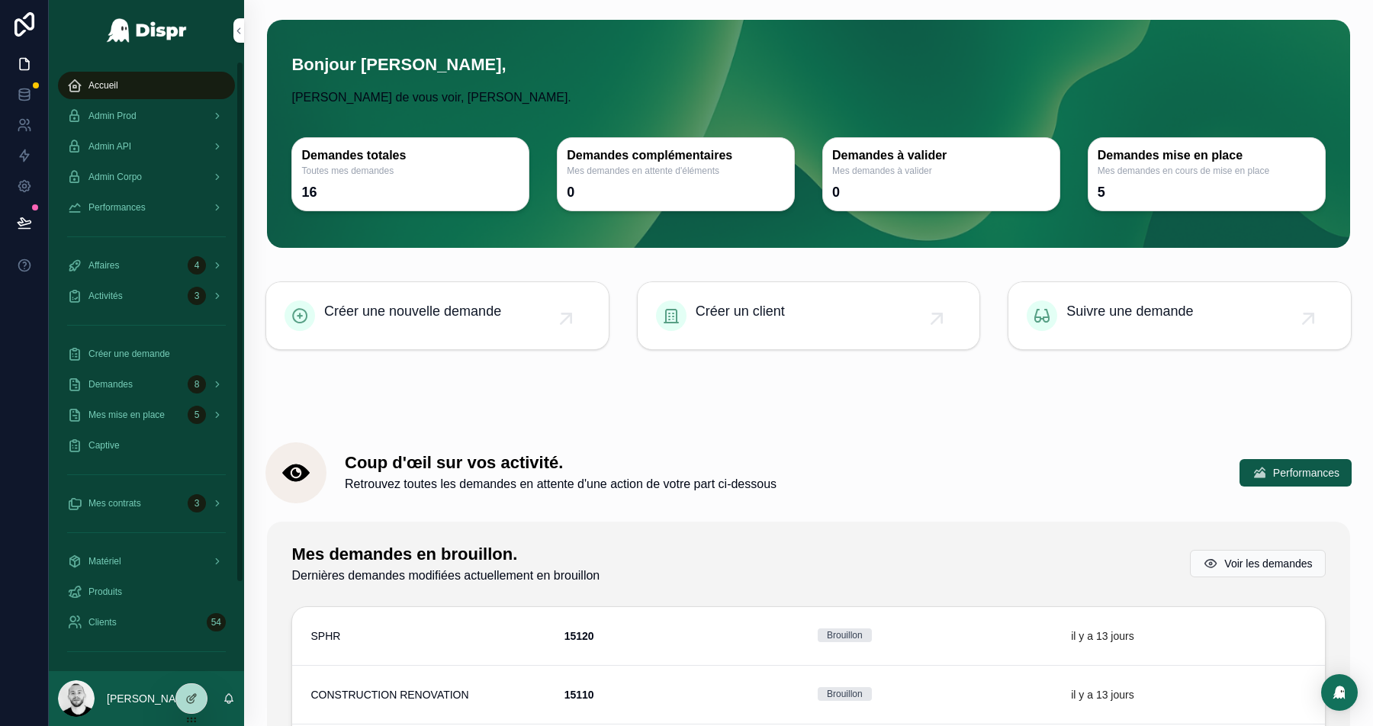
click at [188, 704] on icon at bounding box center [191, 699] width 12 height 12
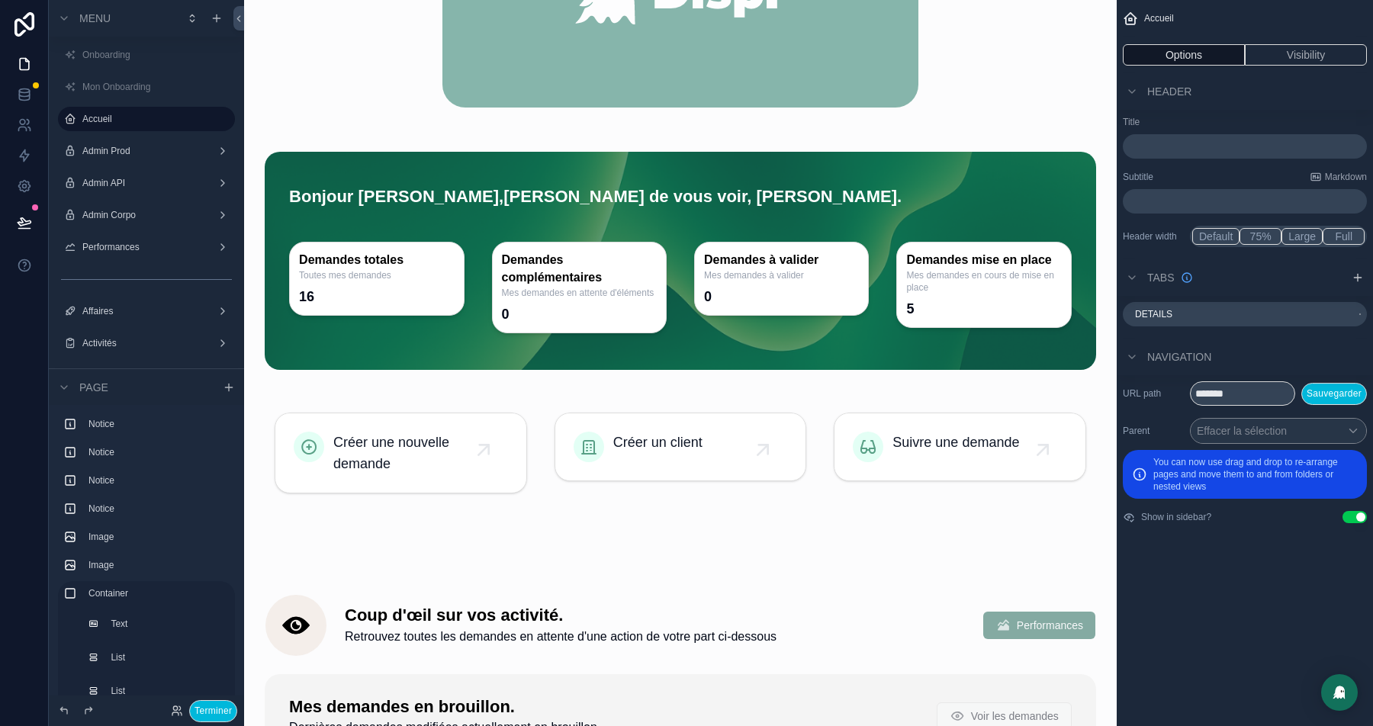
scroll to position [668, 0]
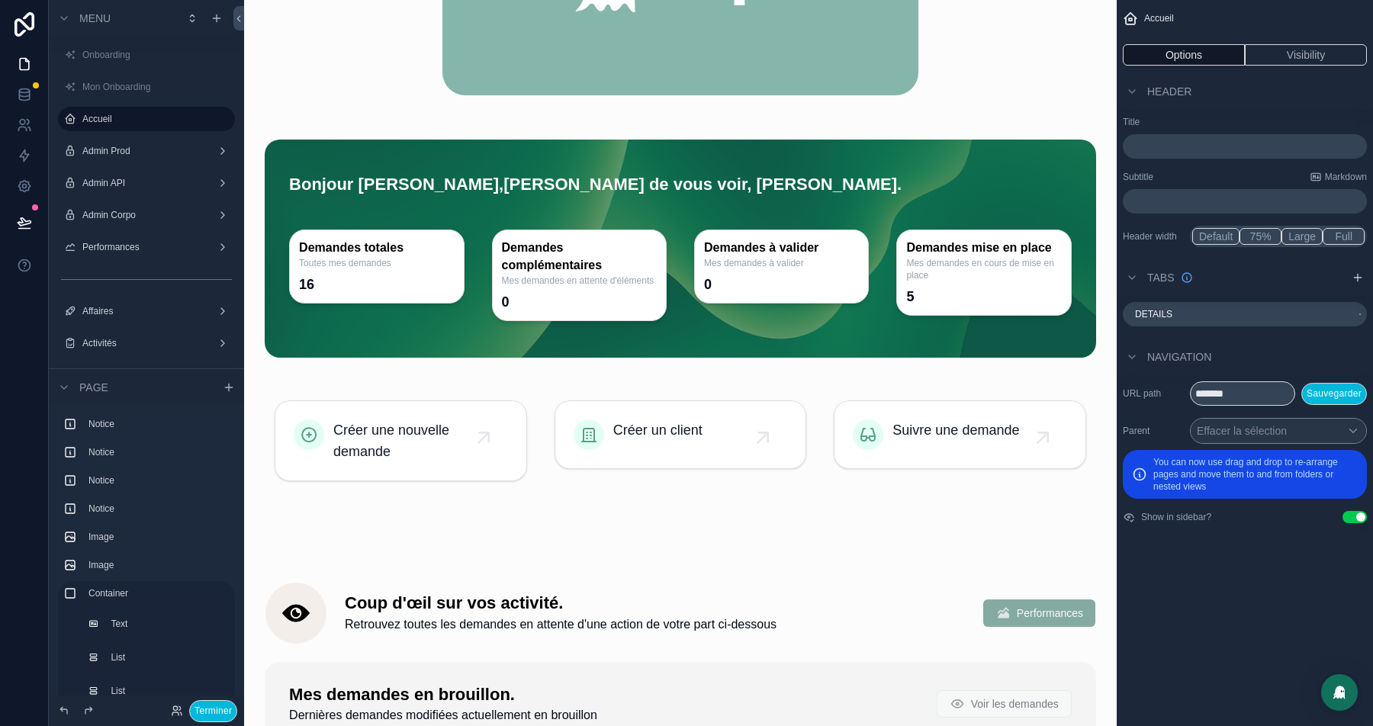
click at [378, 178] on div "scrollable content" at bounding box center [680, 249] width 831 height 218
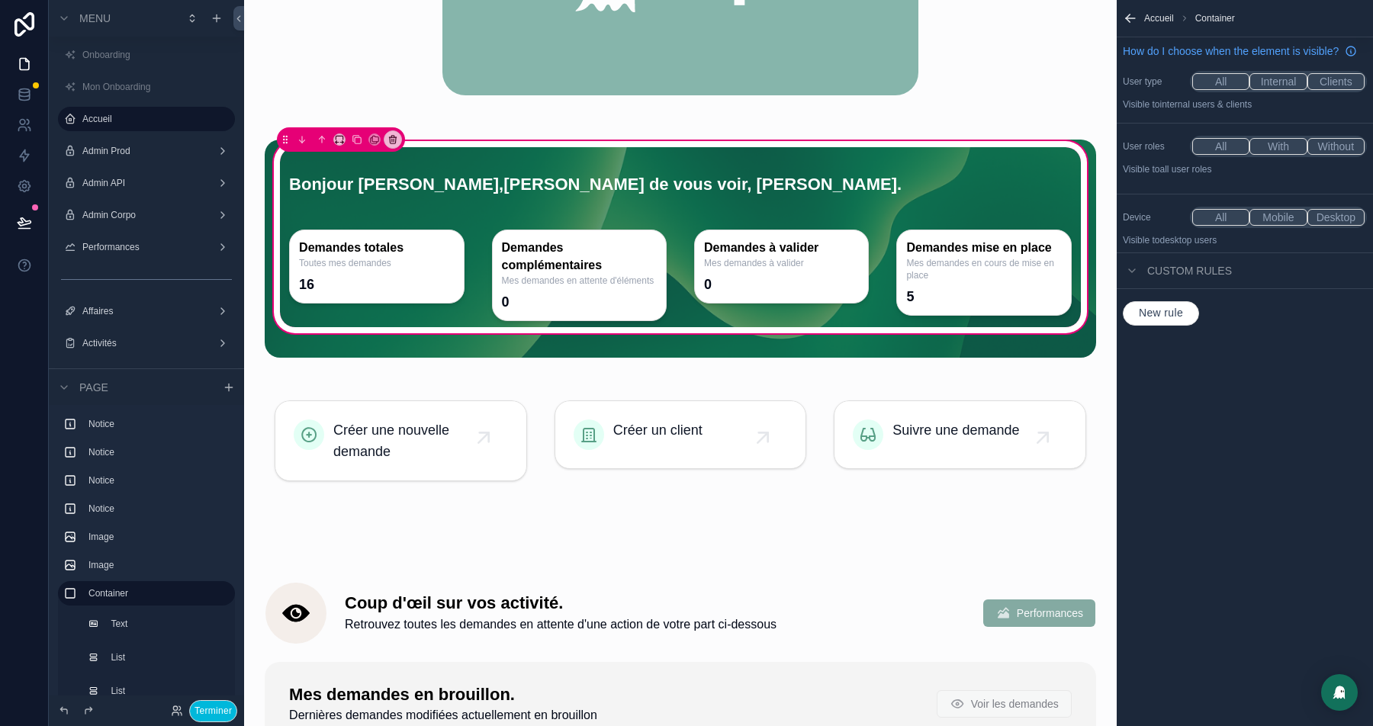
click at [506, 172] on div "scrollable content" at bounding box center [680, 180] width 801 height 67
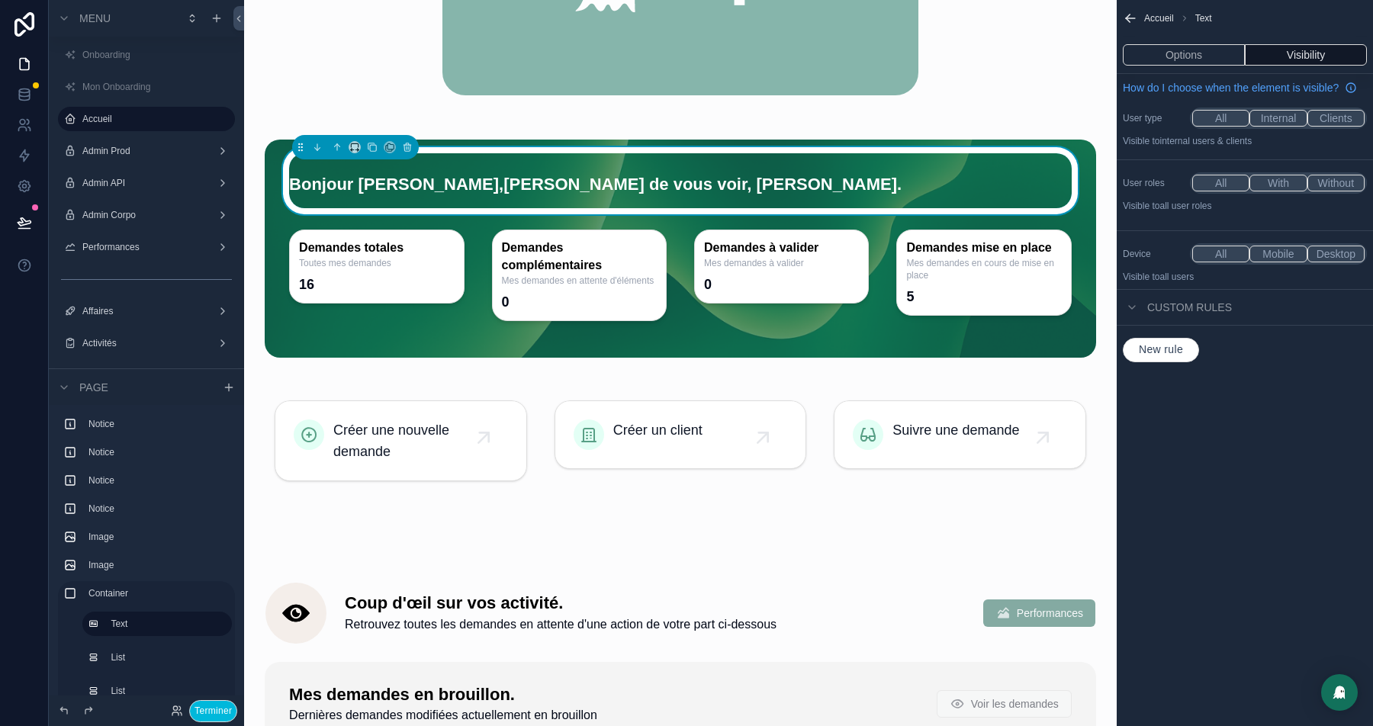
click at [1198, 56] on button "Options" at bounding box center [1184, 54] width 122 height 21
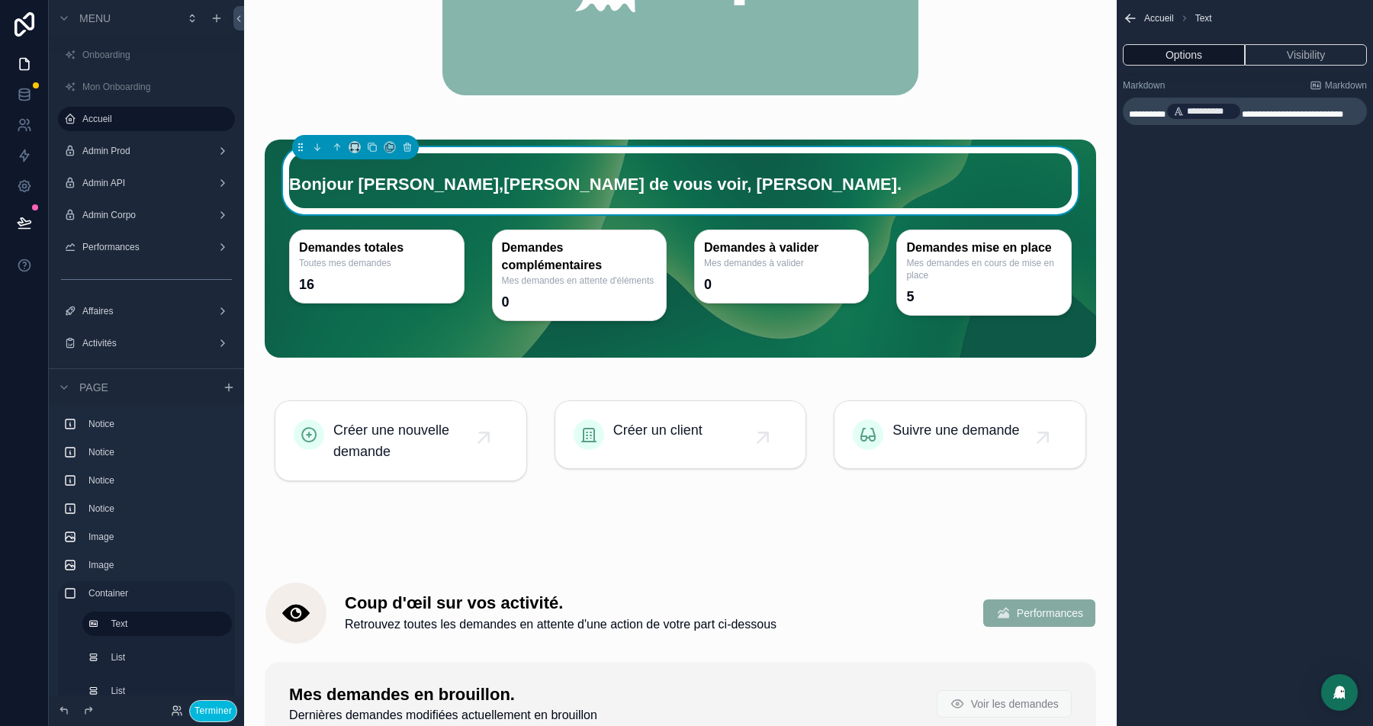
click at [65, 713] on icon at bounding box center [64, 711] width 12 height 12
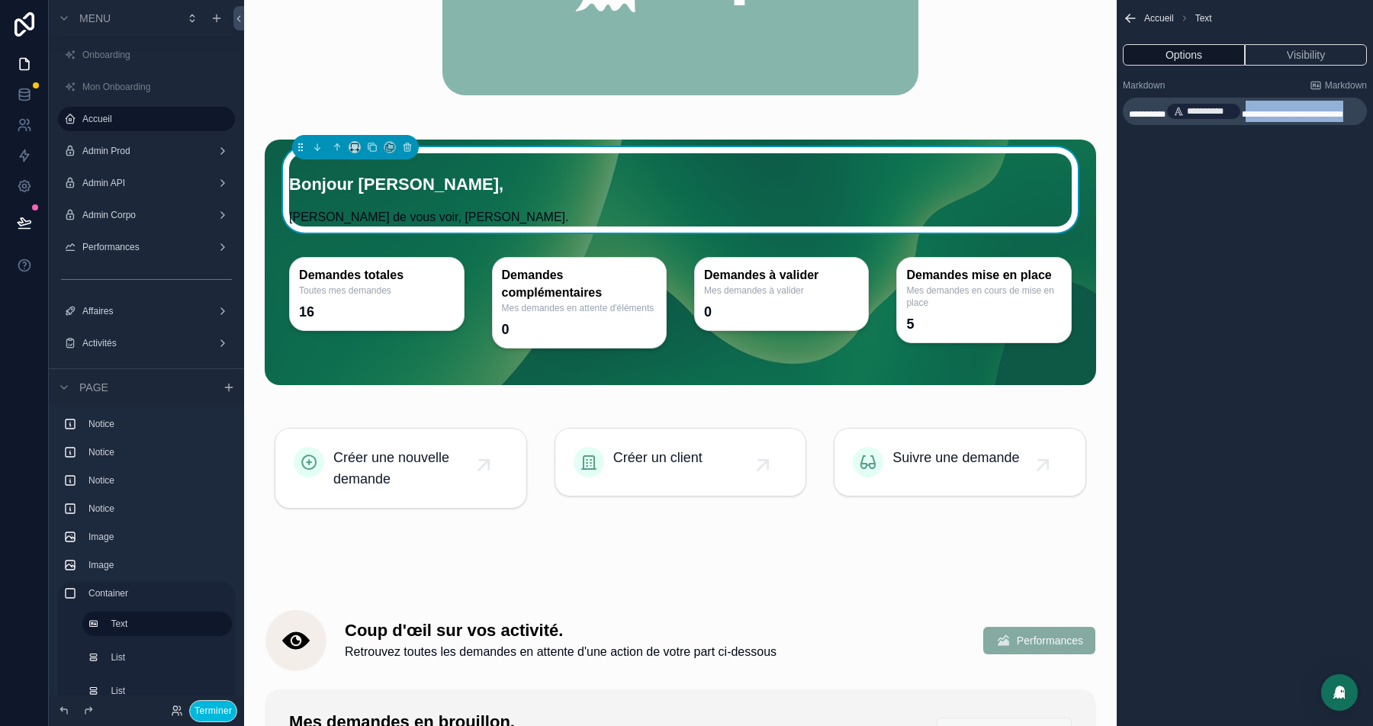
drag, startPoint x: 1195, startPoint y: 129, endPoint x: 1257, endPoint y: 110, distance: 64.7
click at [1257, 110] on p "**********" at bounding box center [1246, 111] width 235 height 21
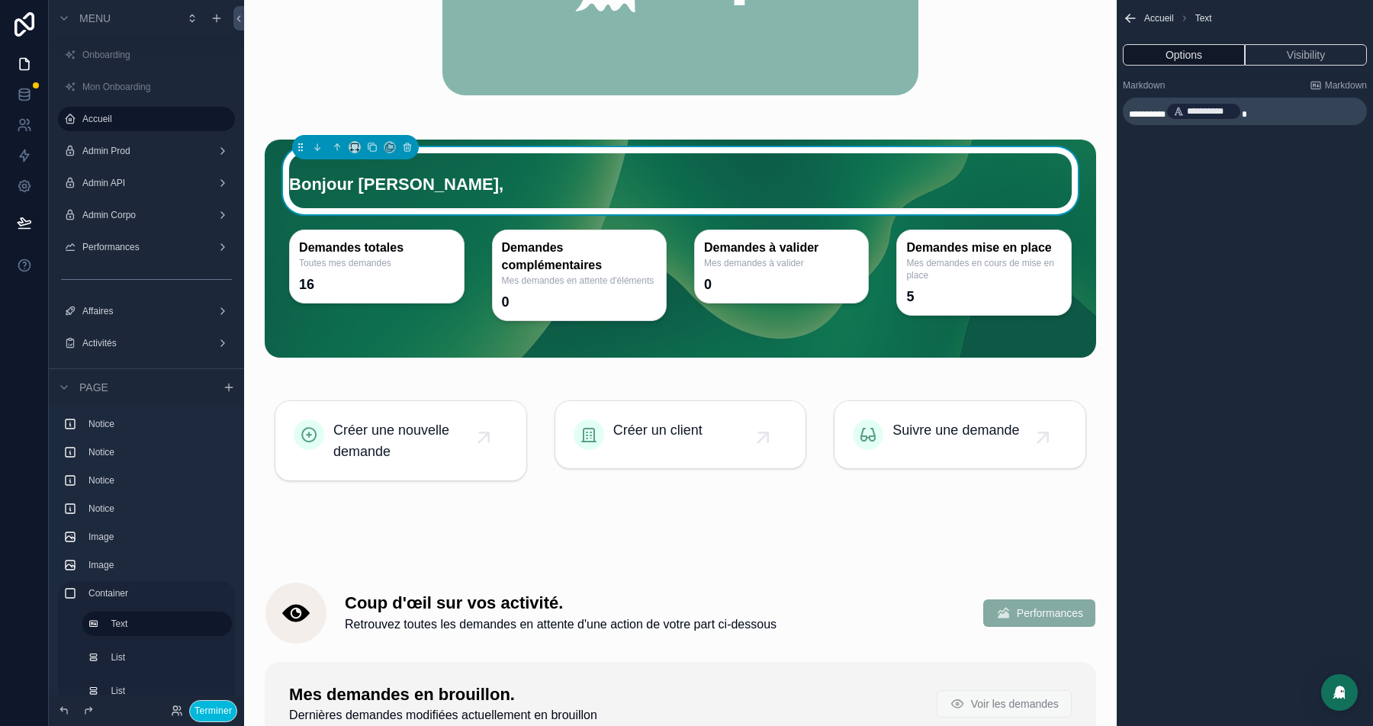
click at [1304, 544] on div "**********" at bounding box center [1245, 363] width 256 height 726
click at [214, 712] on button "Terminer" at bounding box center [213, 711] width 48 height 22
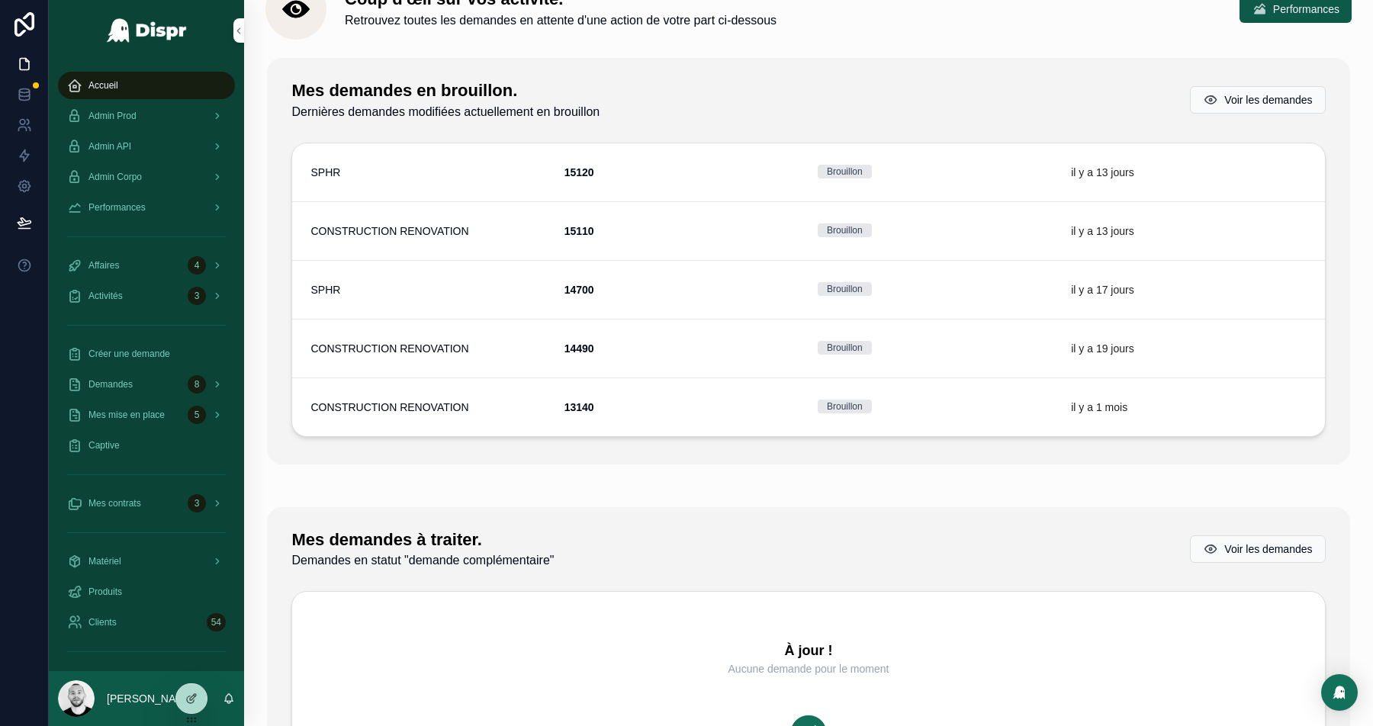
scroll to position [0, 0]
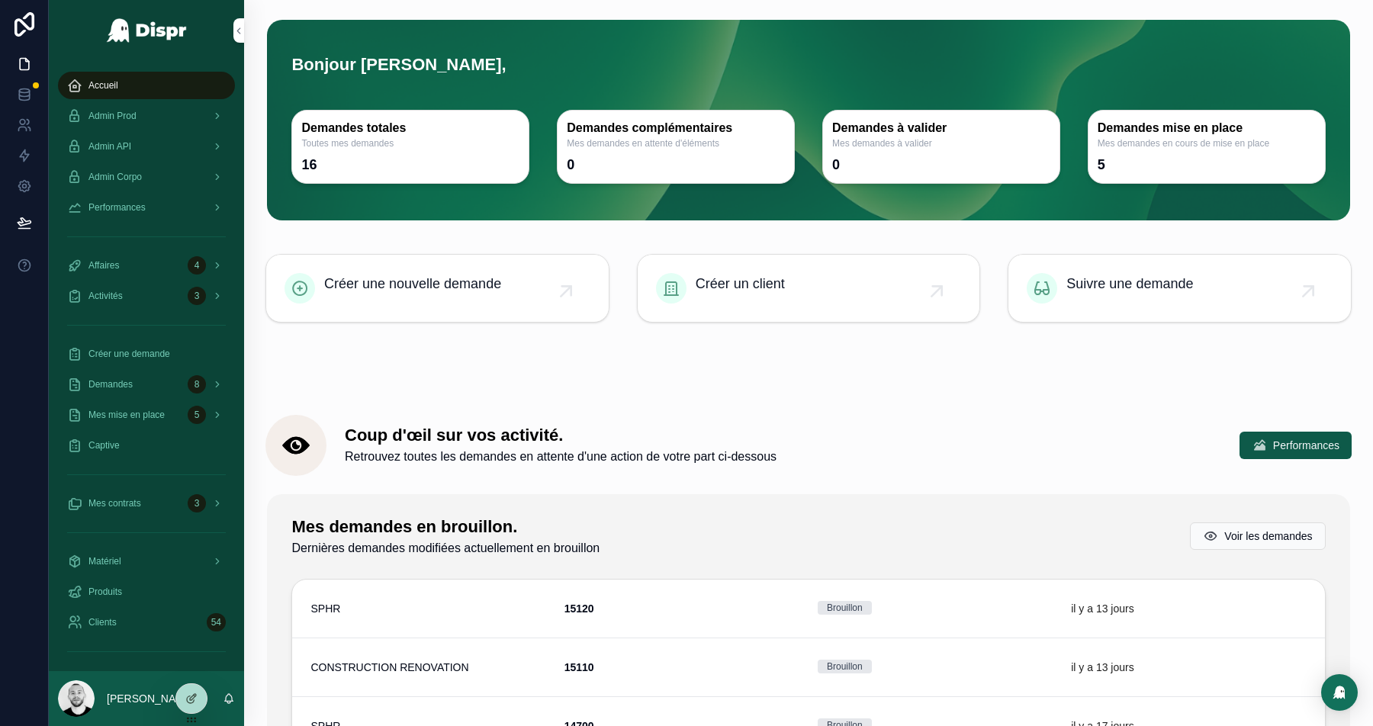
click at [201, 704] on div at bounding box center [191, 698] width 31 height 29
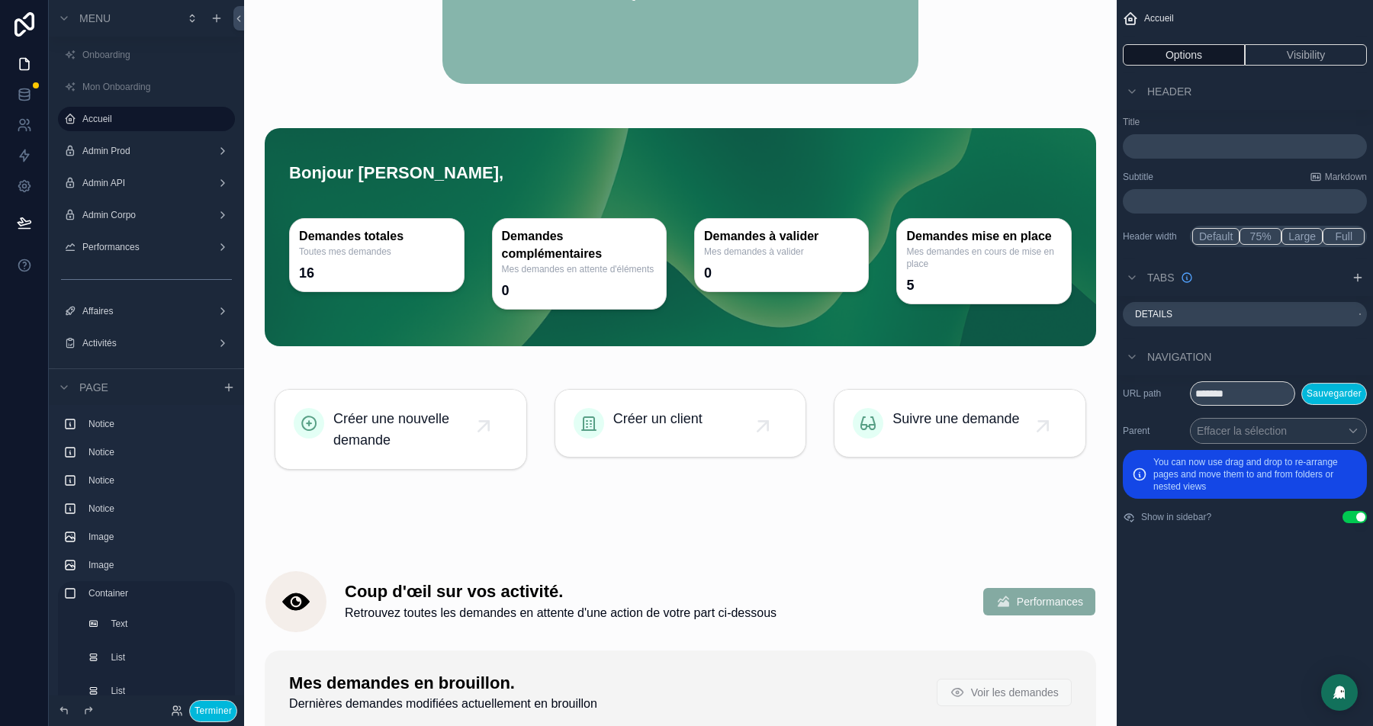
scroll to position [713, 0]
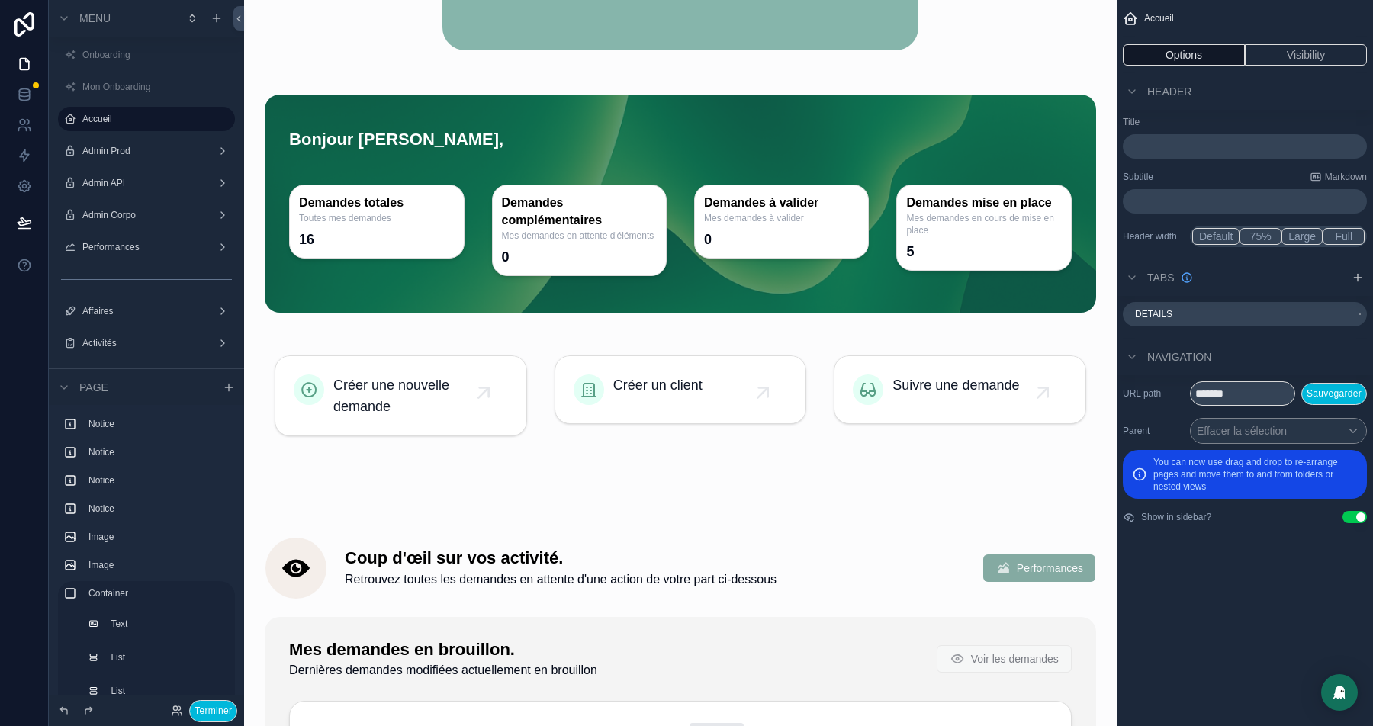
click at [339, 112] on div "scrollable content" at bounding box center [680, 204] width 831 height 218
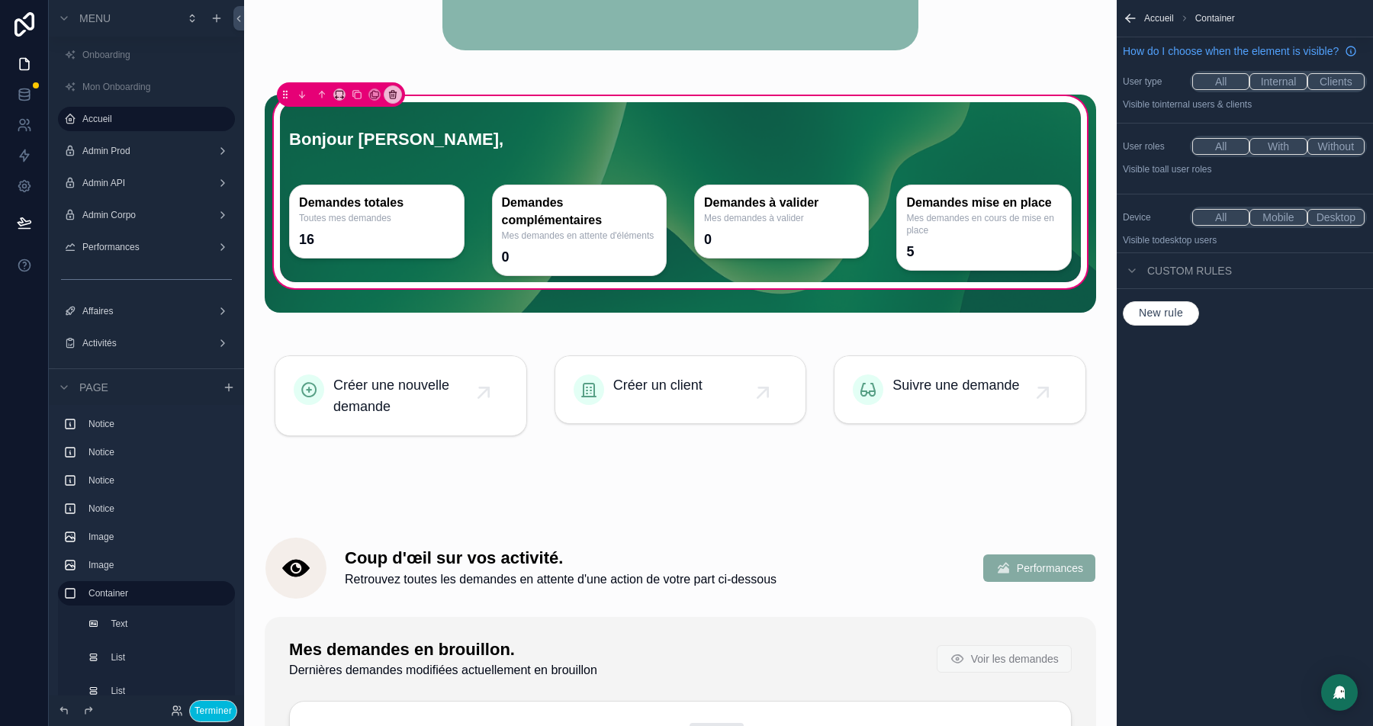
click at [378, 138] on div "scrollable content" at bounding box center [680, 135] width 801 height 67
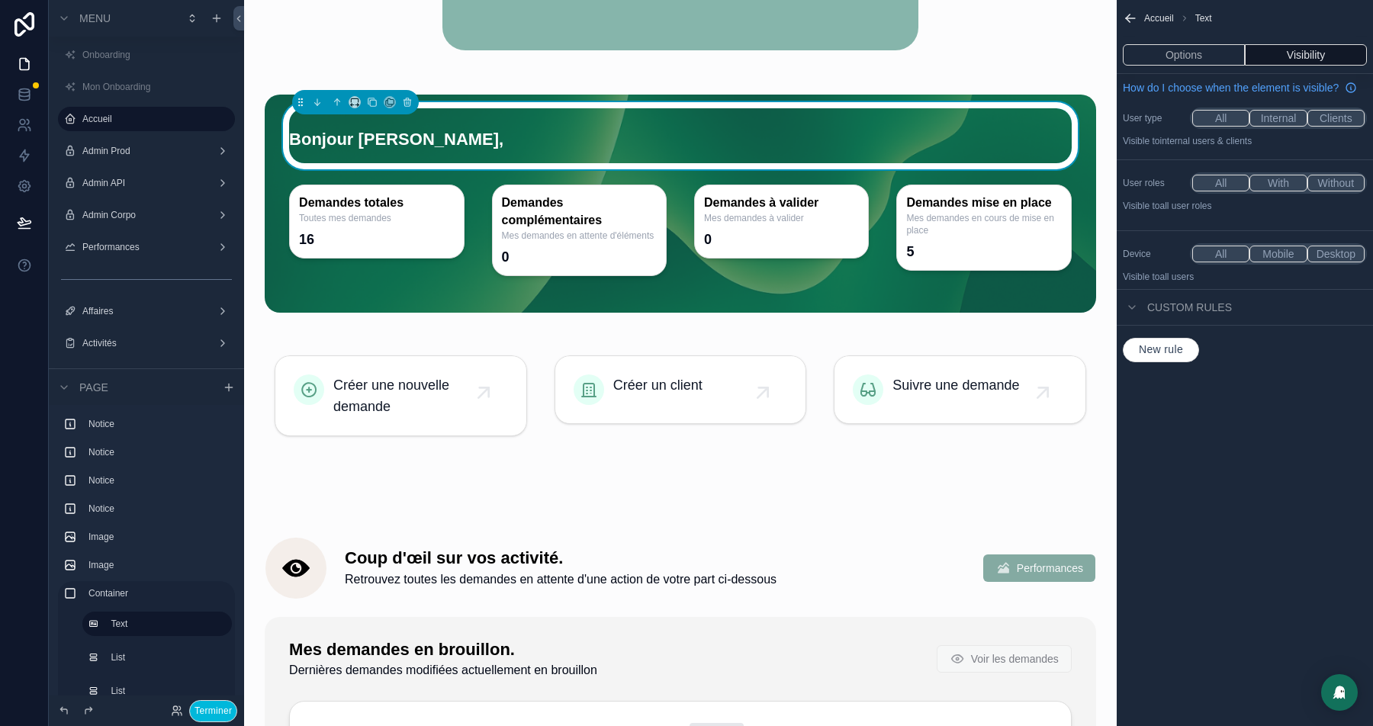
click at [1185, 56] on button "Options" at bounding box center [1184, 54] width 122 height 21
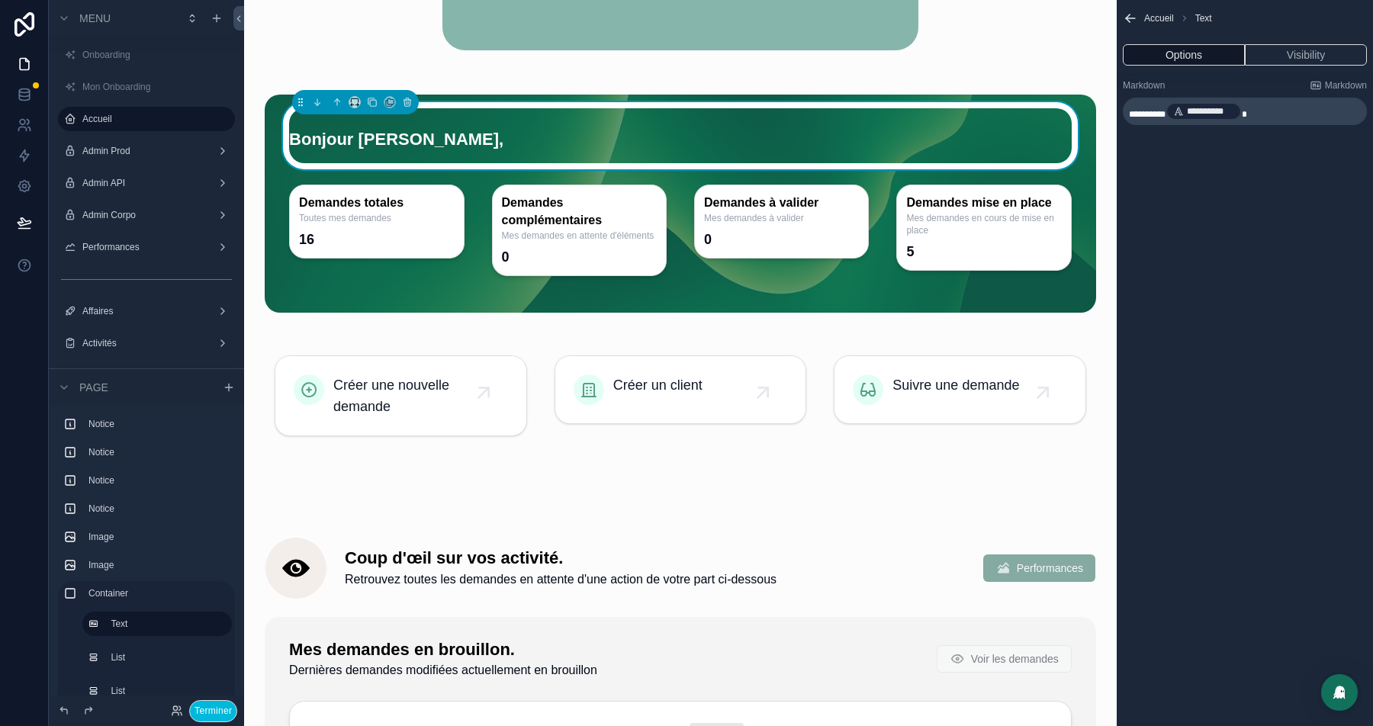
click at [1287, 101] on p "**********" at bounding box center [1246, 111] width 235 height 21
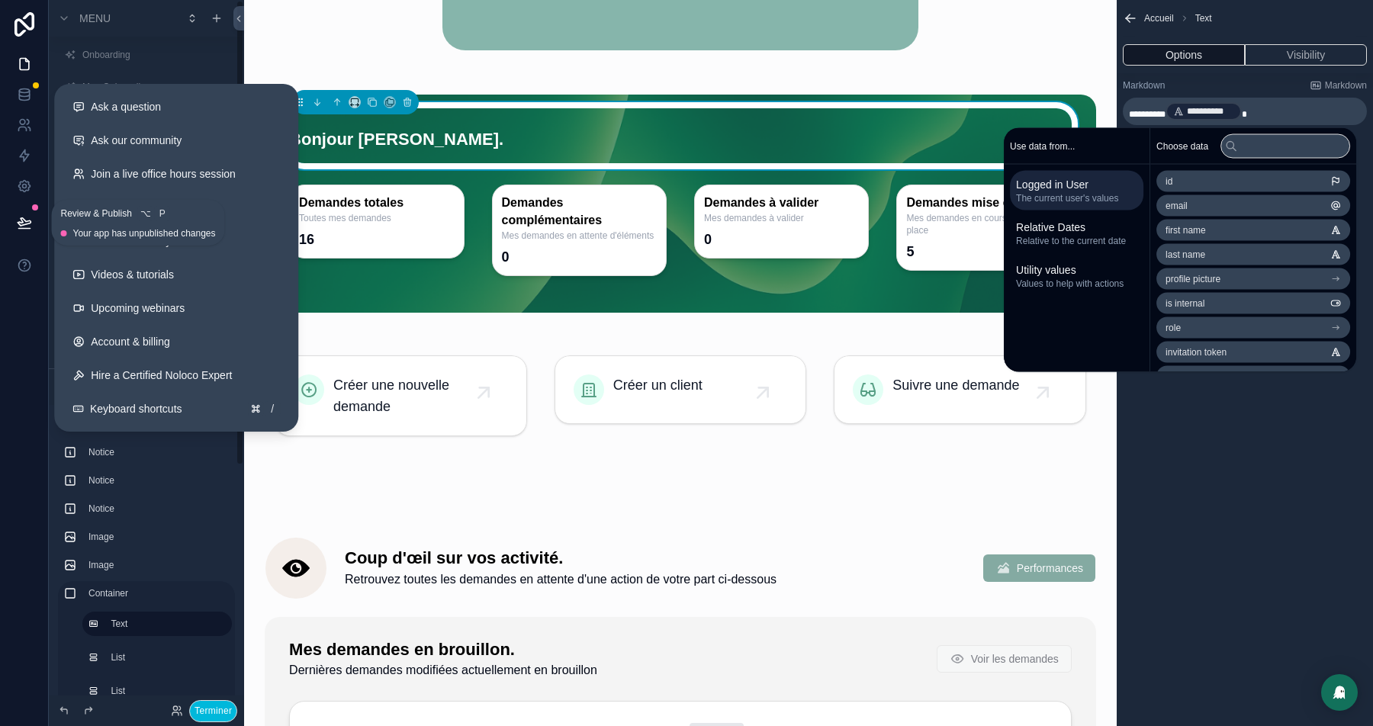
drag, startPoint x: 23, startPoint y: 224, endPoint x: 263, endPoint y: 291, distance: 249.5
click at [23, 224] on icon at bounding box center [24, 222] width 13 height 8
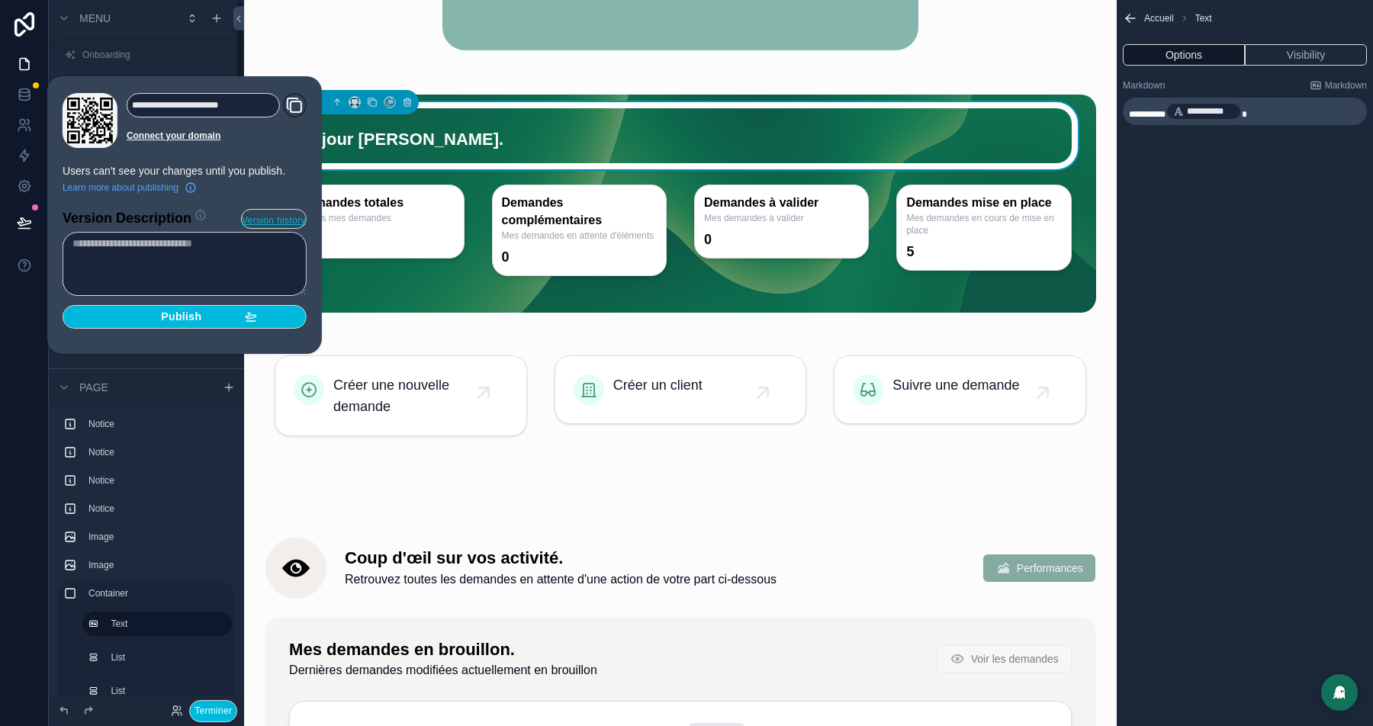
click at [201, 317] on span "Publish" at bounding box center [181, 317] width 40 height 14
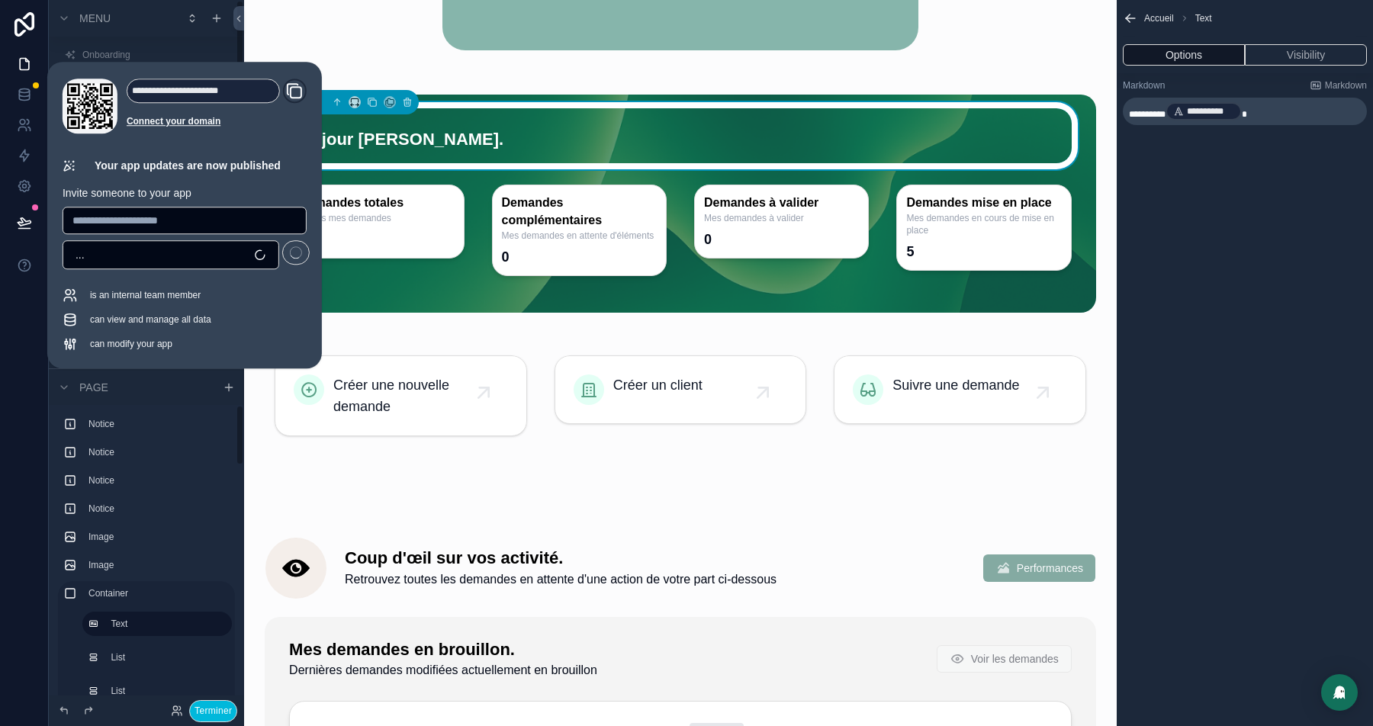
click at [208, 712] on button "Terminer" at bounding box center [213, 711] width 48 height 22
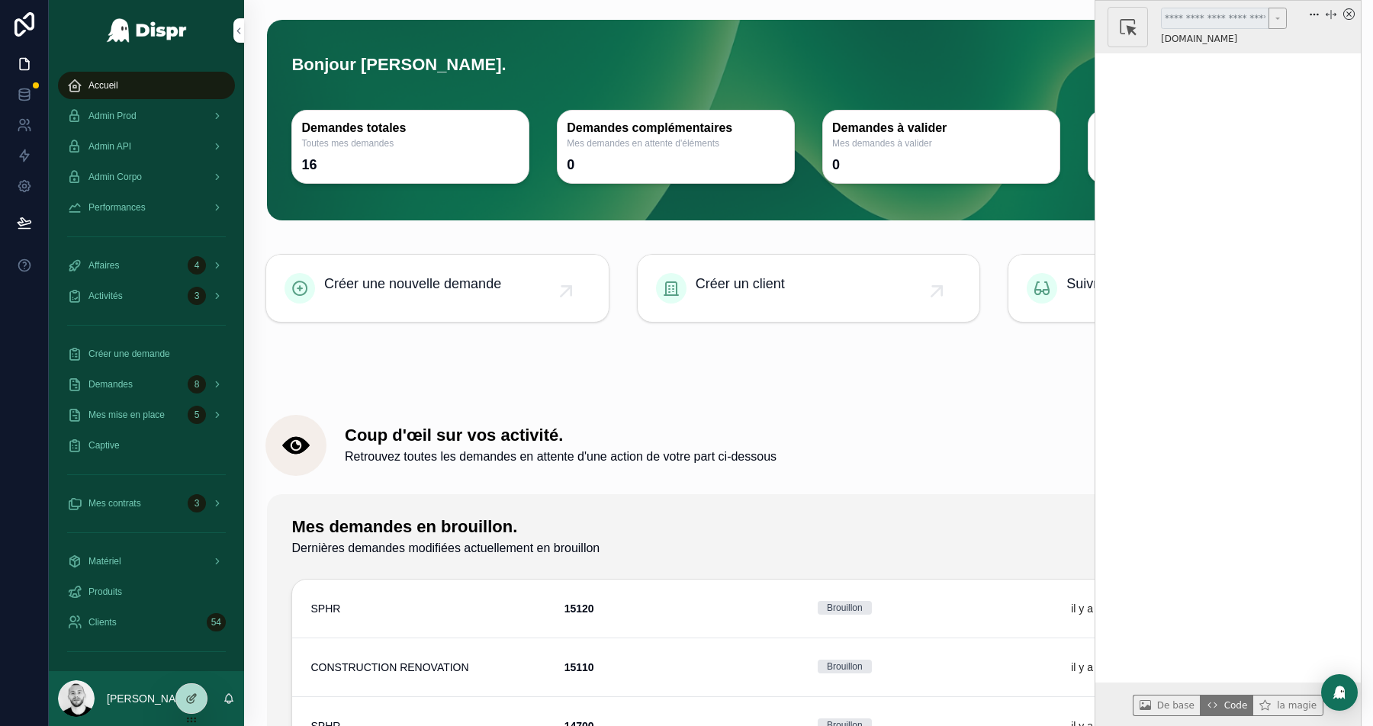
click at [1348, 13] on icon "x circle" at bounding box center [1348, 13] width 11 height 11
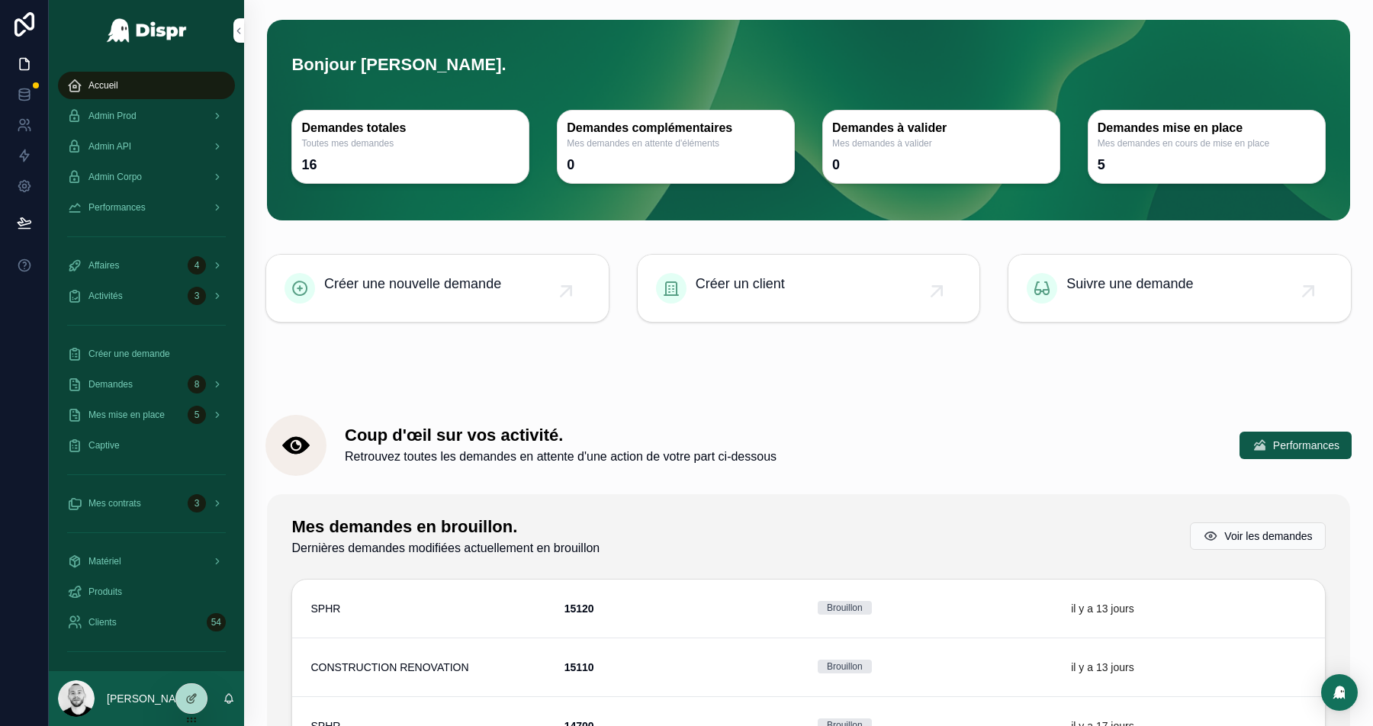
click at [1283, 725] on div at bounding box center [686, 726] width 1373 height 0
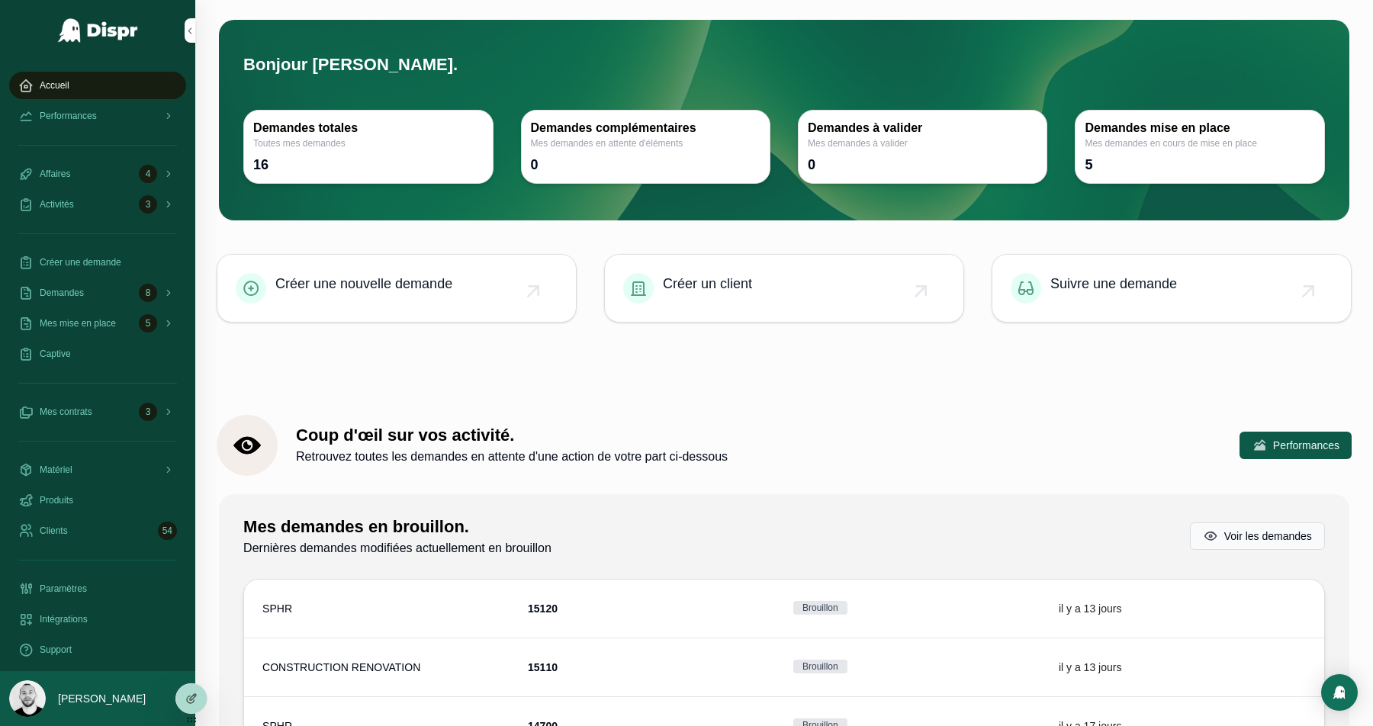
click at [1330, 725] on div at bounding box center [686, 726] width 1373 height 0
click at [1184, 725] on div at bounding box center [686, 726] width 1373 height 0
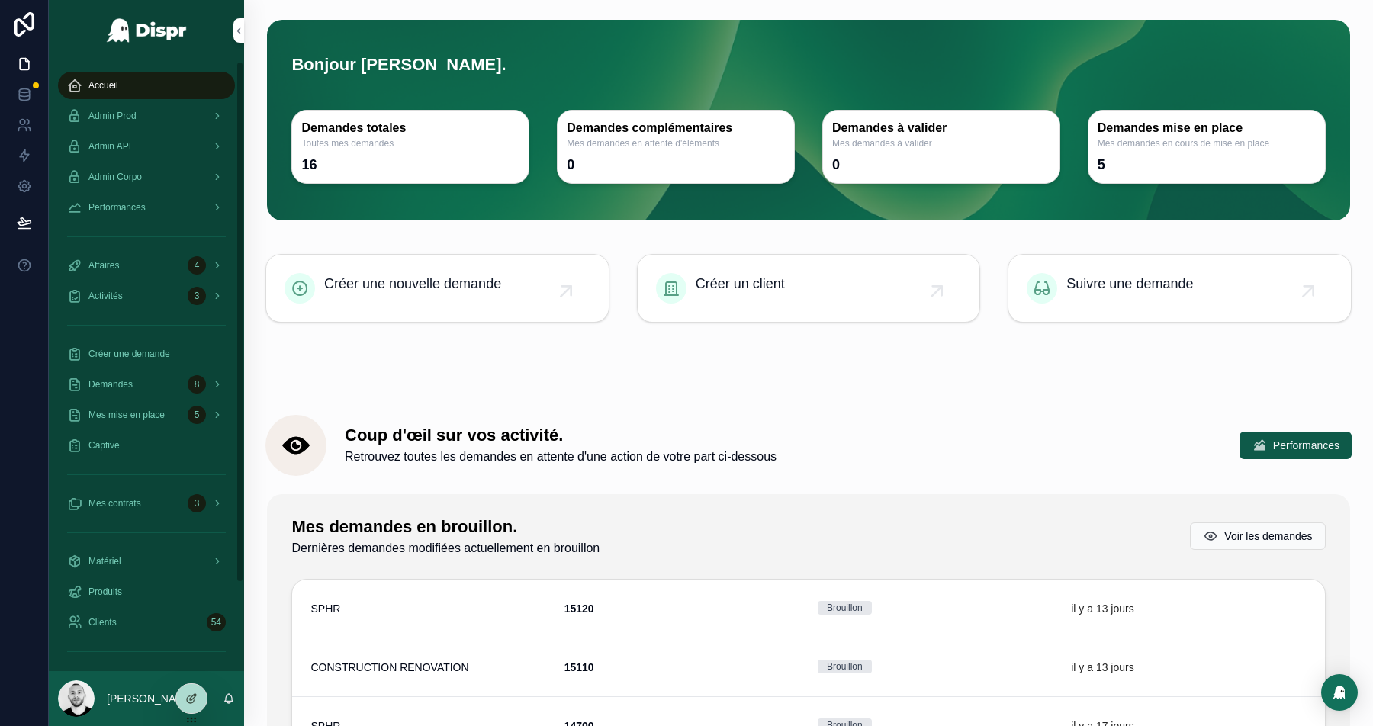
click at [130, 107] on div "Admin Prod" at bounding box center [146, 116] width 159 height 24
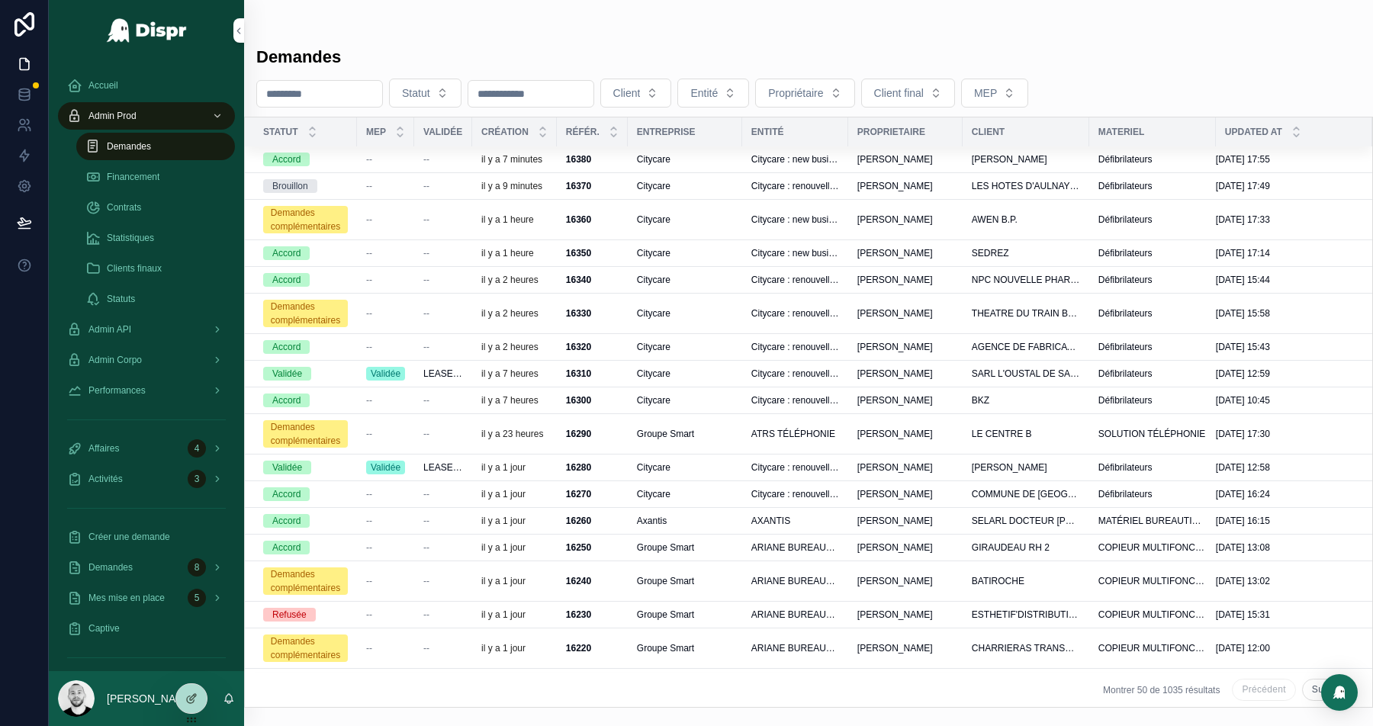
click at [1339, 725] on div at bounding box center [686, 726] width 1373 height 0
click at [403, 161] on div "--" at bounding box center [385, 159] width 39 height 12
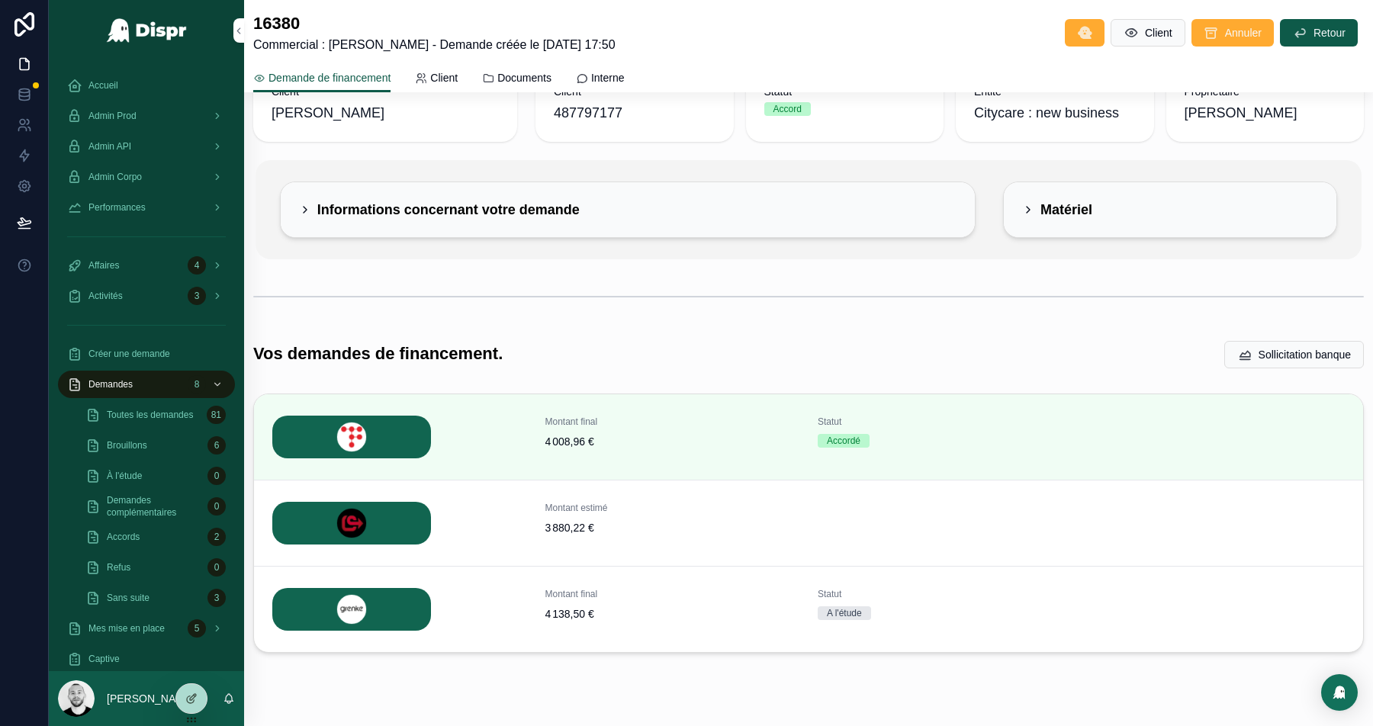
scroll to position [85, 0]
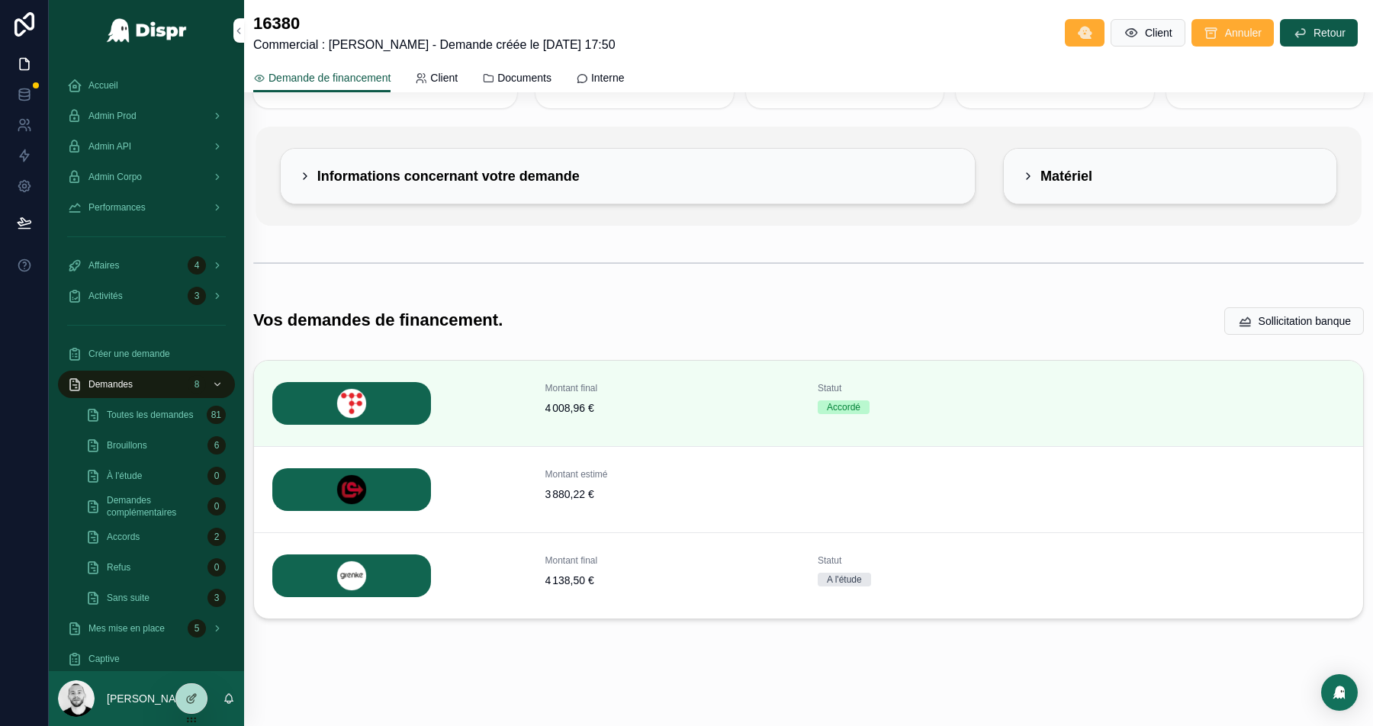
click at [0, 0] on span "Détails" at bounding box center [0, 0] width 0 height 0
